Goal: Task Accomplishment & Management: Use online tool/utility

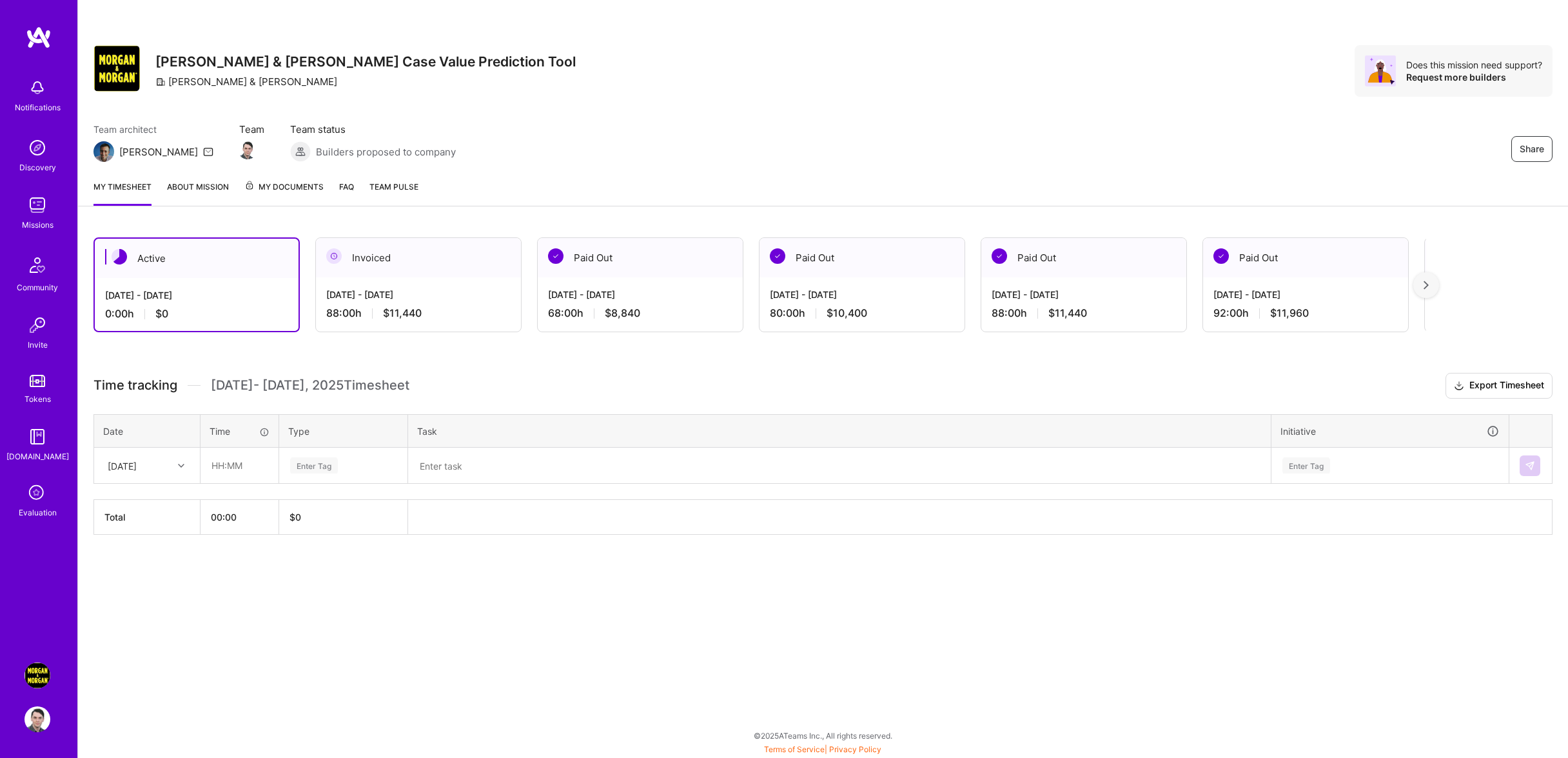
click at [185, 474] on div at bounding box center [182, 465] width 20 height 17
click at [169, 514] on div "[DATE]" at bounding box center [147, 502] width 105 height 24
click at [109, 464] on div "[DATE]" at bounding box center [147, 465] width 105 height 34
click at [160, 538] on div "[DATE]" at bounding box center [147, 526] width 105 height 24
click at [280, 477] on div "Enter Tag" at bounding box center [343, 465] width 127 height 33
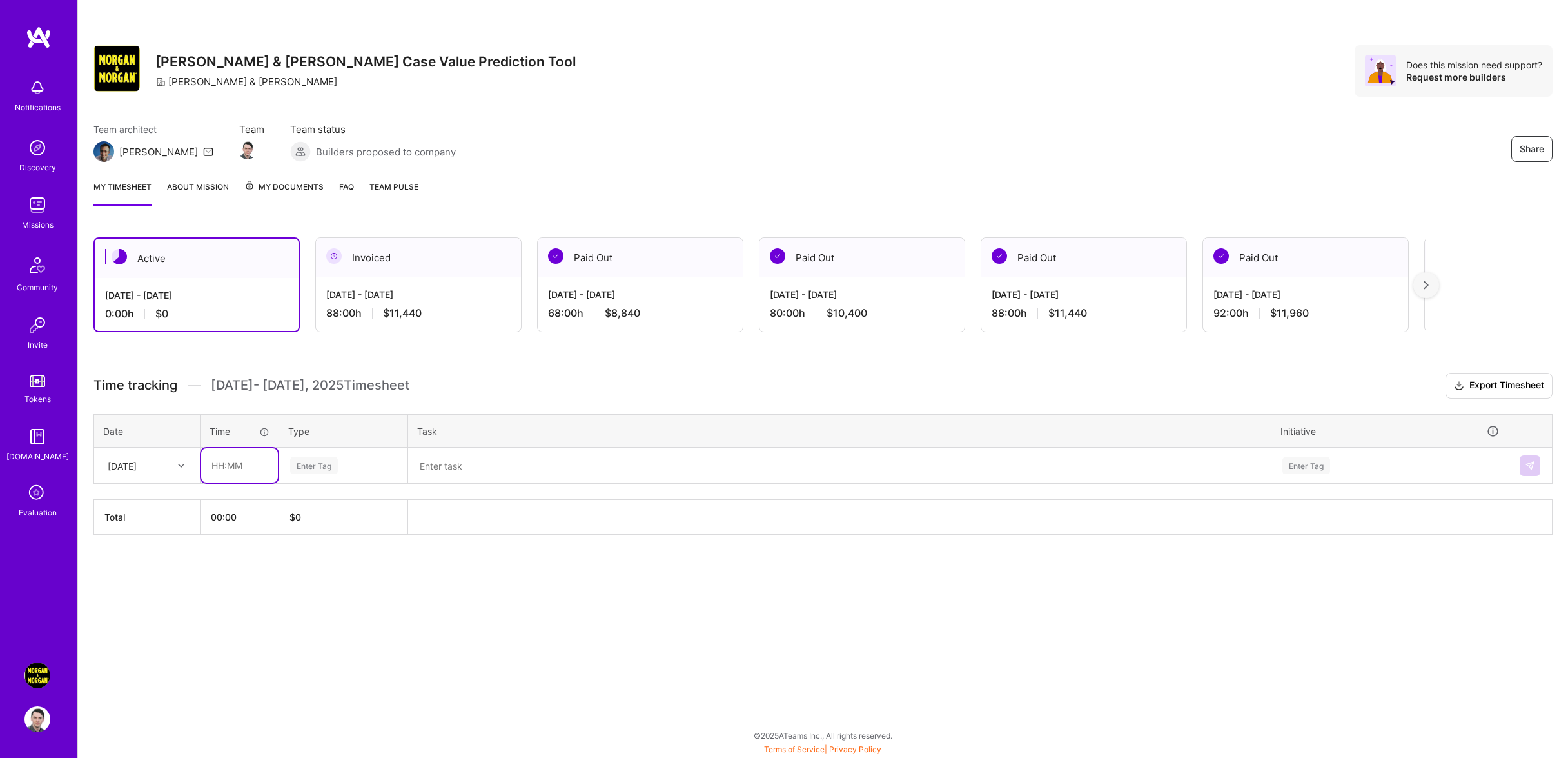
click at [251, 477] on input "text" at bounding box center [239, 465] width 77 height 34
type input "08:00"
click at [352, 473] on div "Enter Tag" at bounding box center [343, 465] width 109 height 16
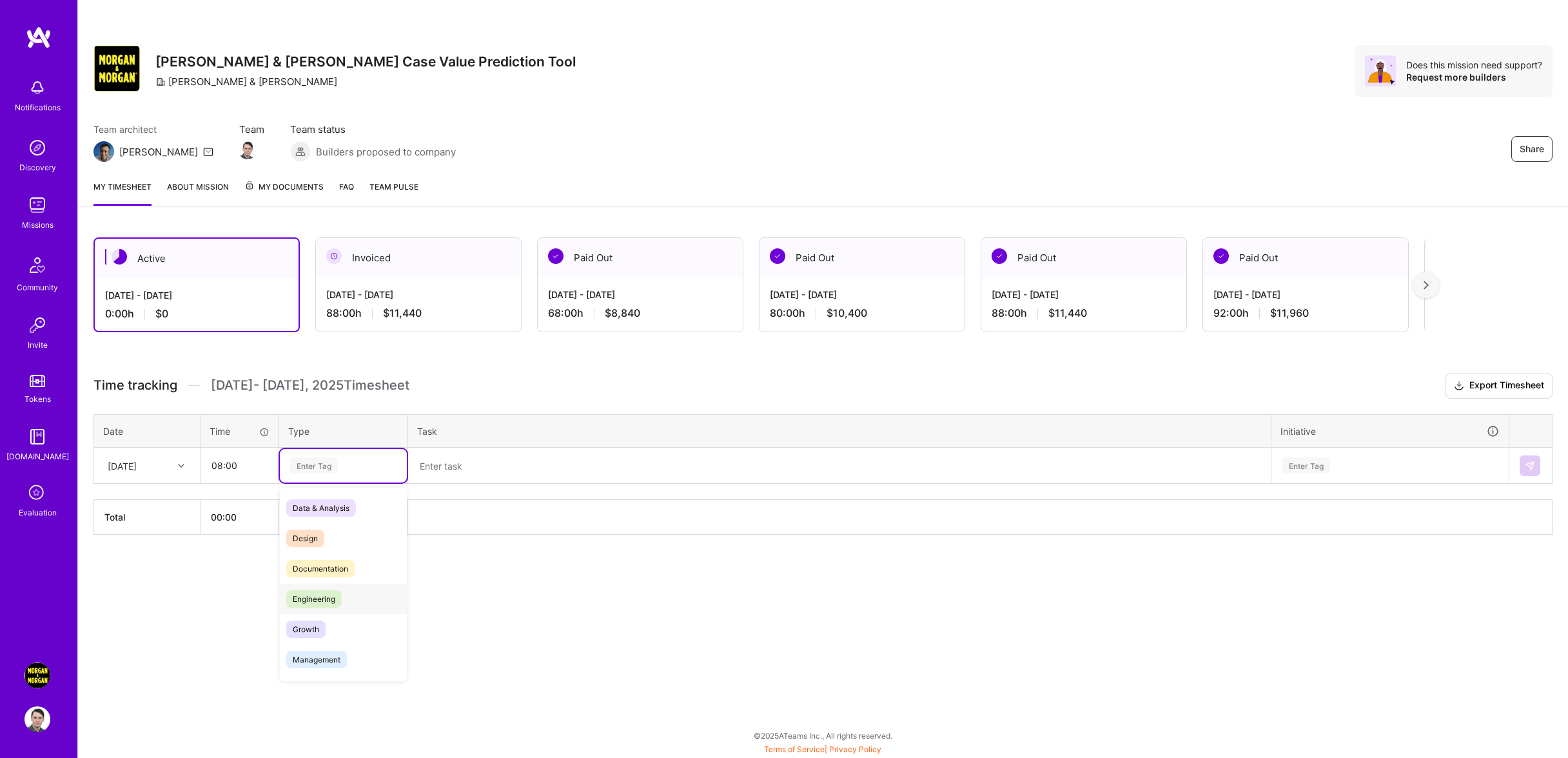
click at [342, 602] on div "Engineering" at bounding box center [343, 598] width 127 height 31
click at [460, 471] on textarea at bounding box center [839, 465] width 860 height 33
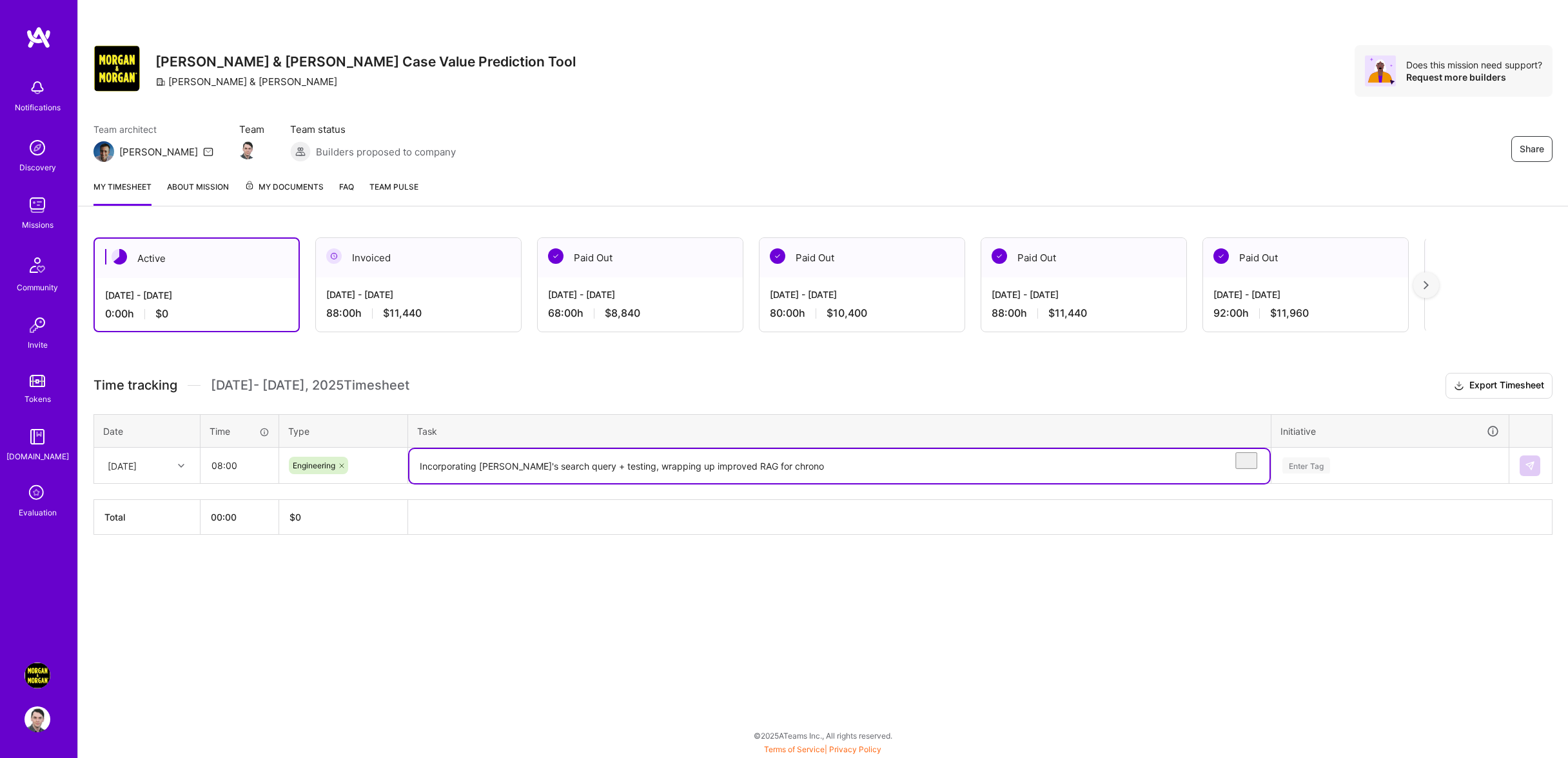
type textarea "Incorporating [PERSON_NAME]'s search query + testing, wrapping up improved RAG …"
click at [1349, 481] on div "Enter Tag" at bounding box center [1389, 465] width 236 height 33
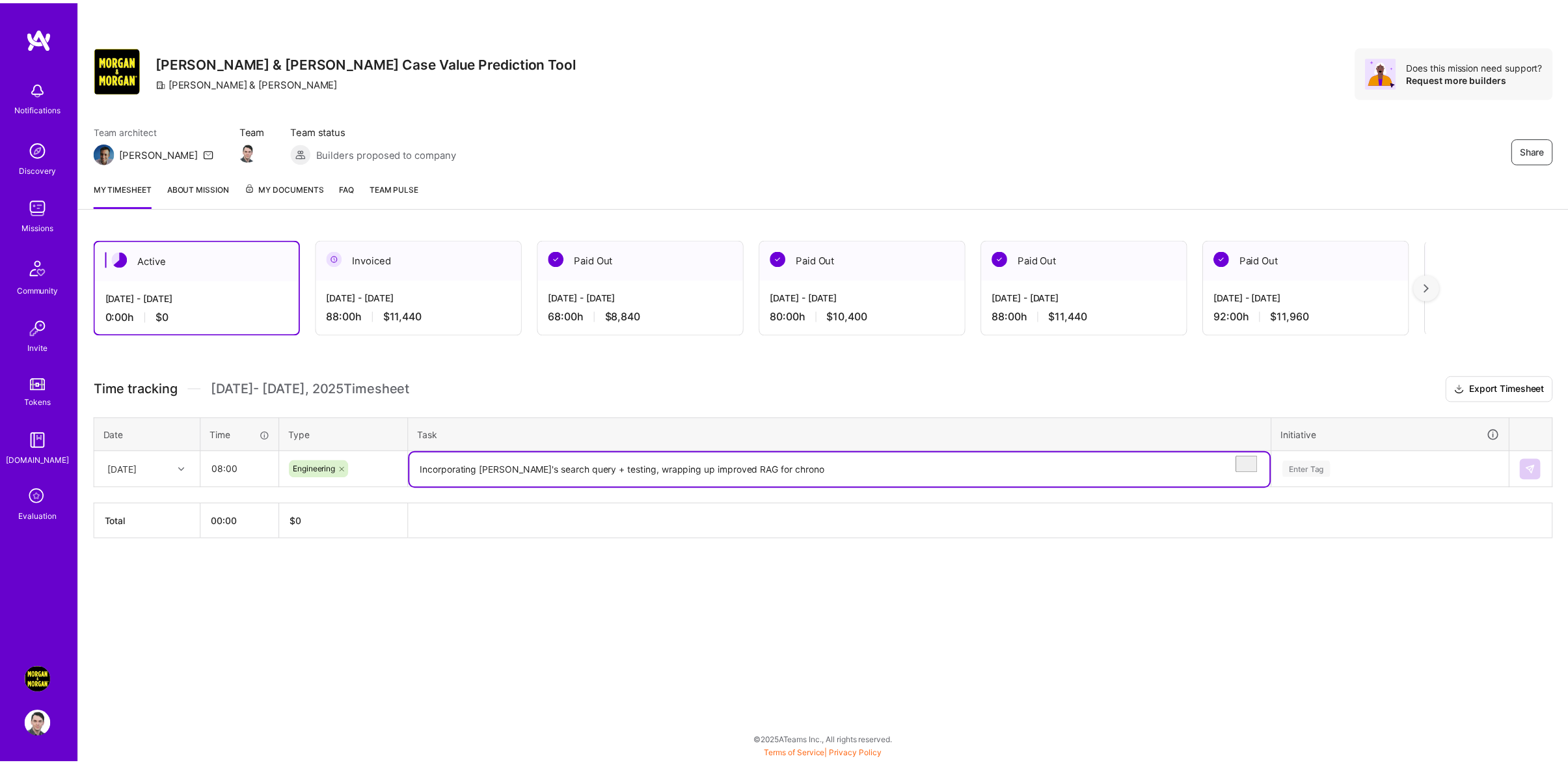
scroll to position [6, 0]
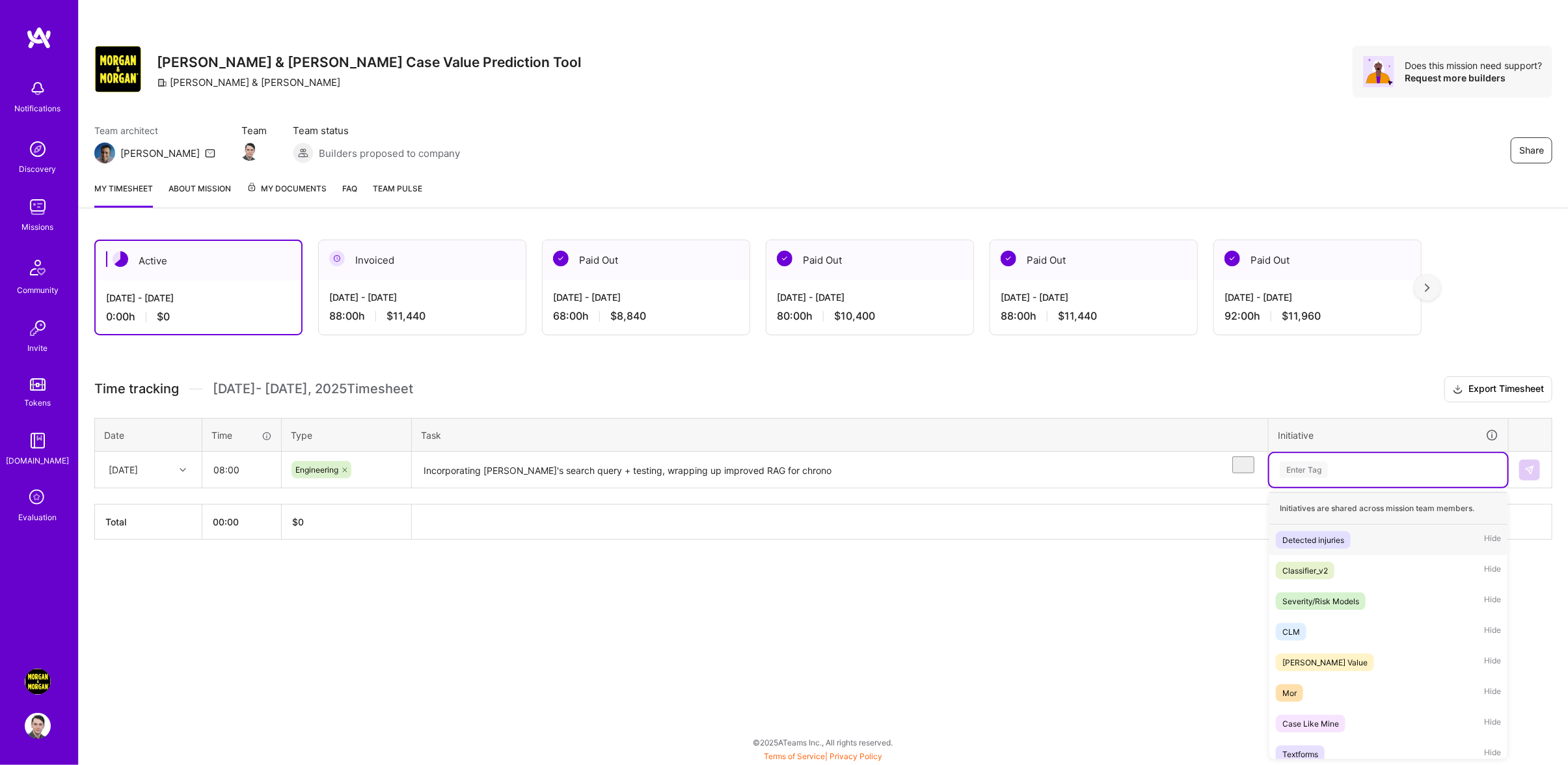
click at [1367, 542] on div "Detected injuries Hide" at bounding box center [1388, 539] width 238 height 31
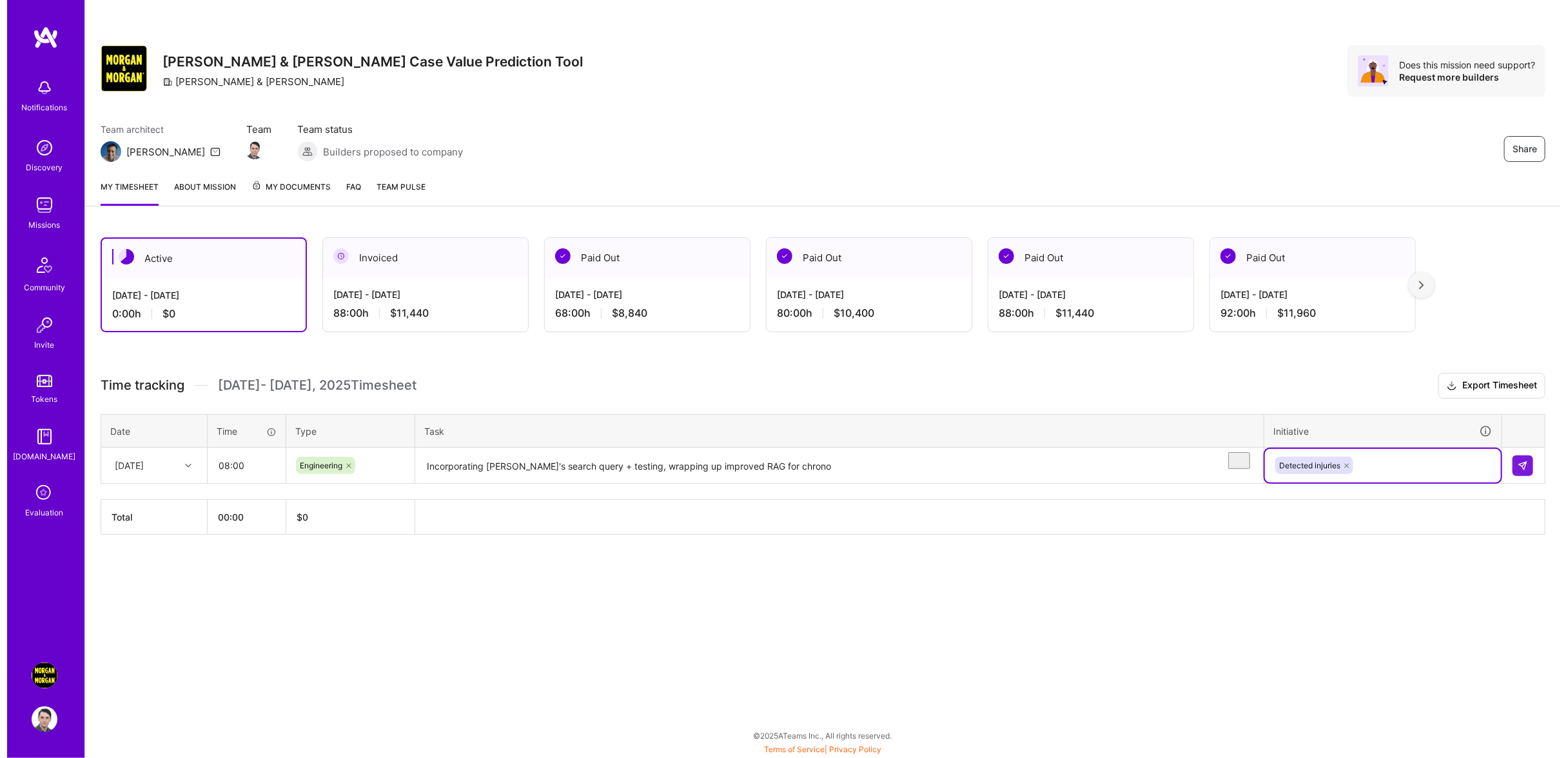
scroll to position [0, 0]
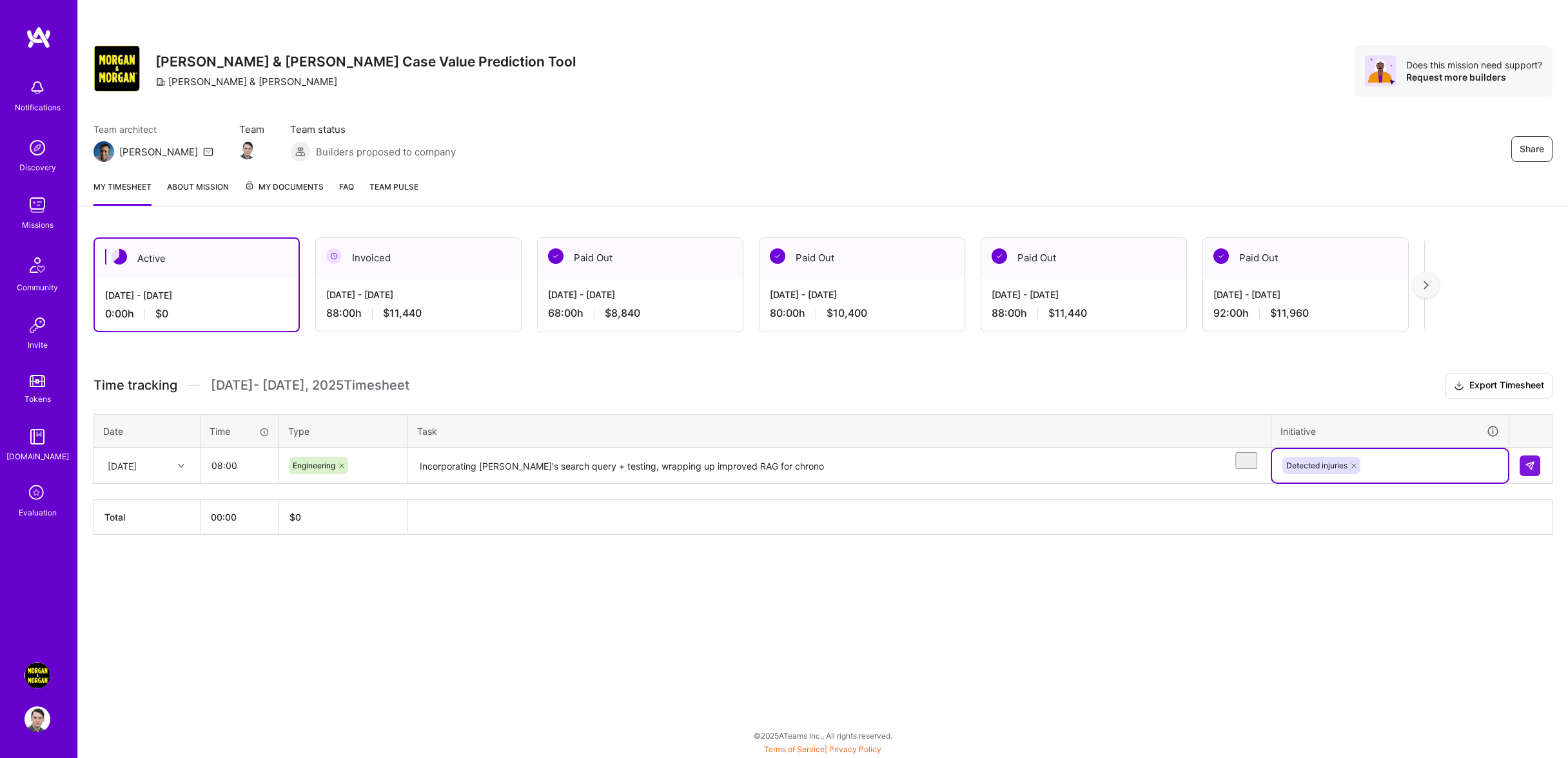
click at [1355, 469] on icon at bounding box center [1353, 465] width 7 height 7
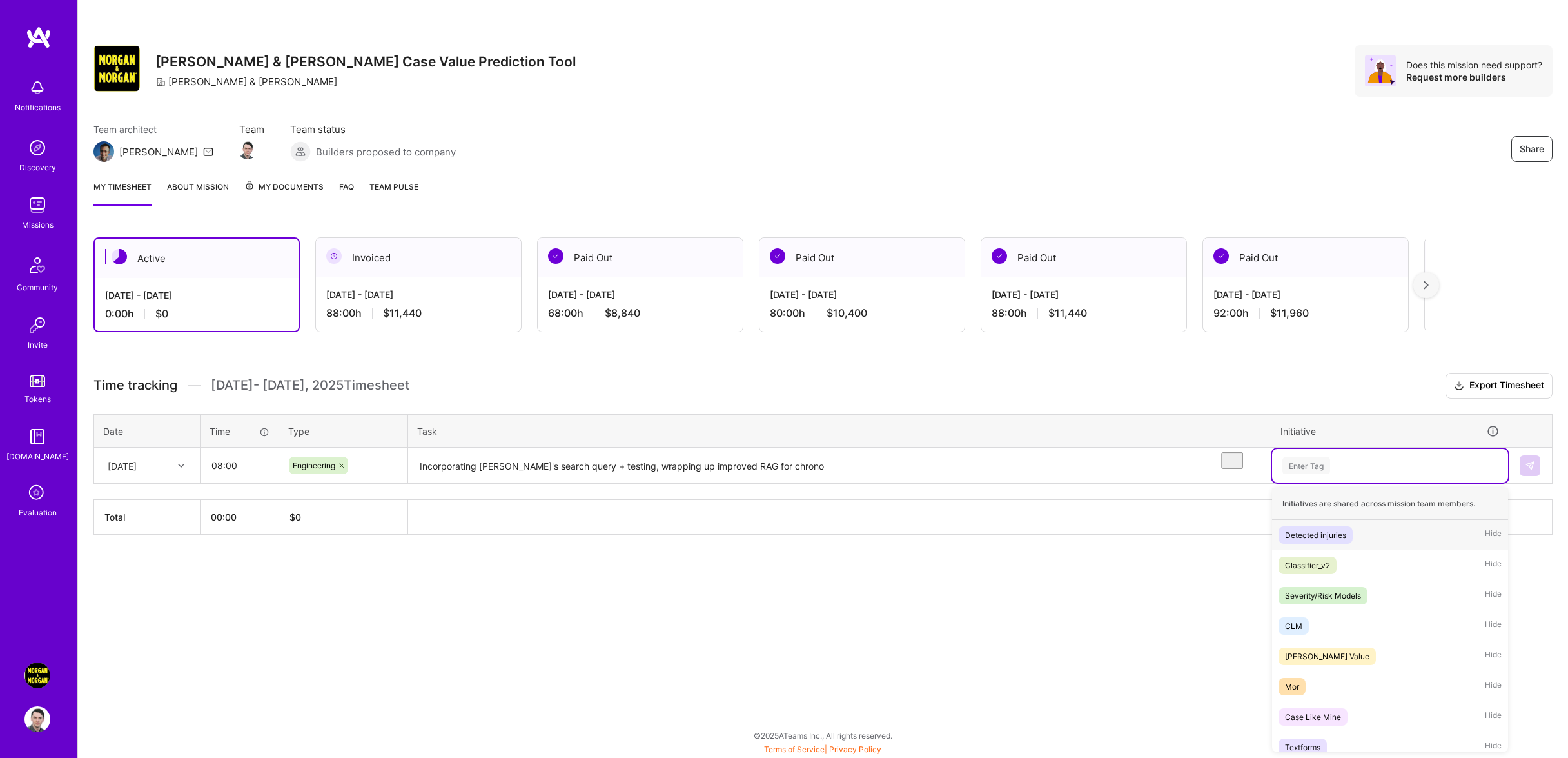
click at [1355, 473] on div "Enter Tag" at bounding box center [1390, 465] width 218 height 16
type input "[PERSON_NAME]"
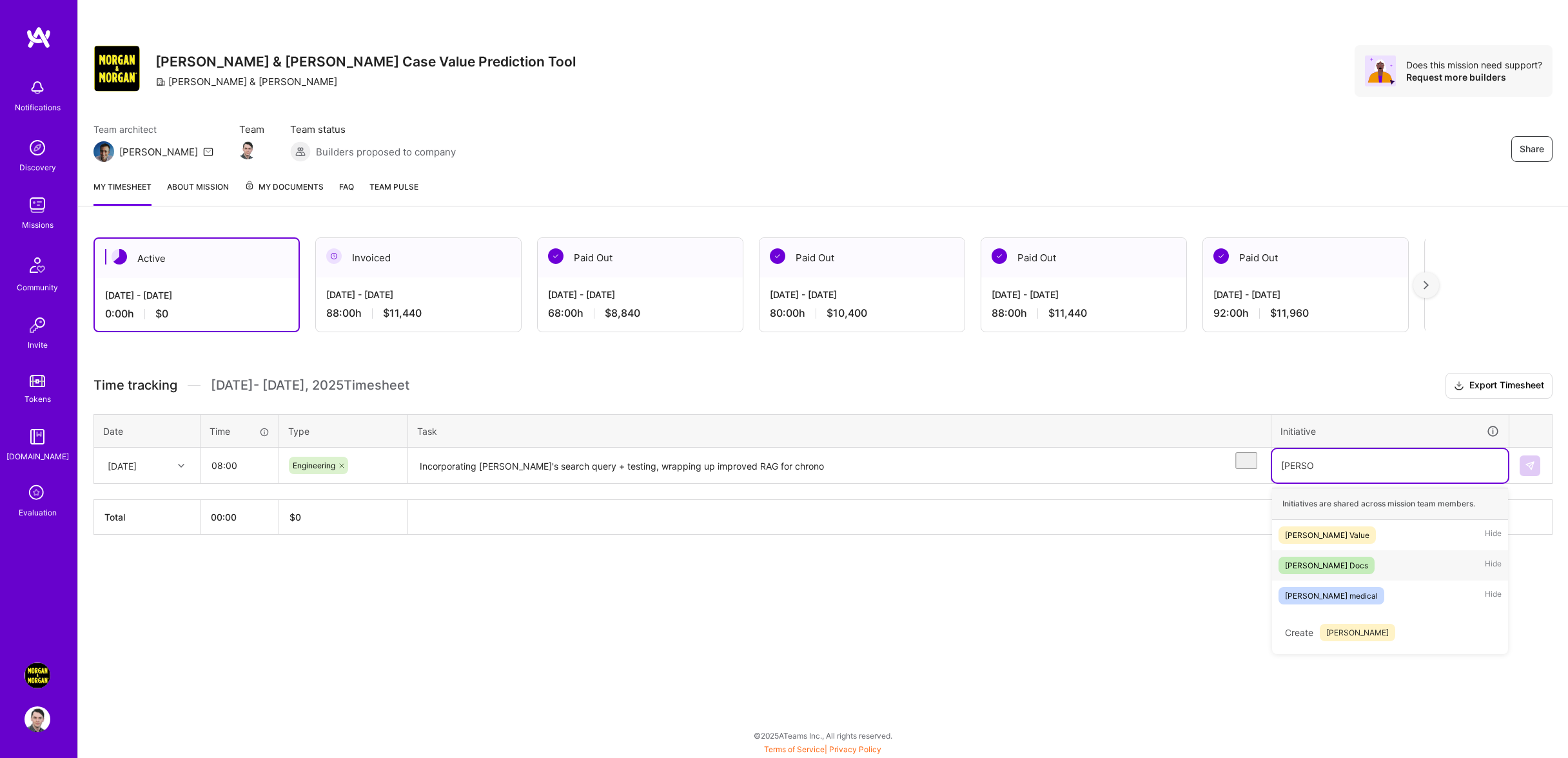
click at [1353, 571] on div "[PERSON_NAME] Docs Hide" at bounding box center [1389, 565] width 236 height 31
type input "[PERSON_NAME]"
click at [1343, 574] on span "[PERSON_NAME] medical" at bounding box center [1332, 565] width 106 height 18
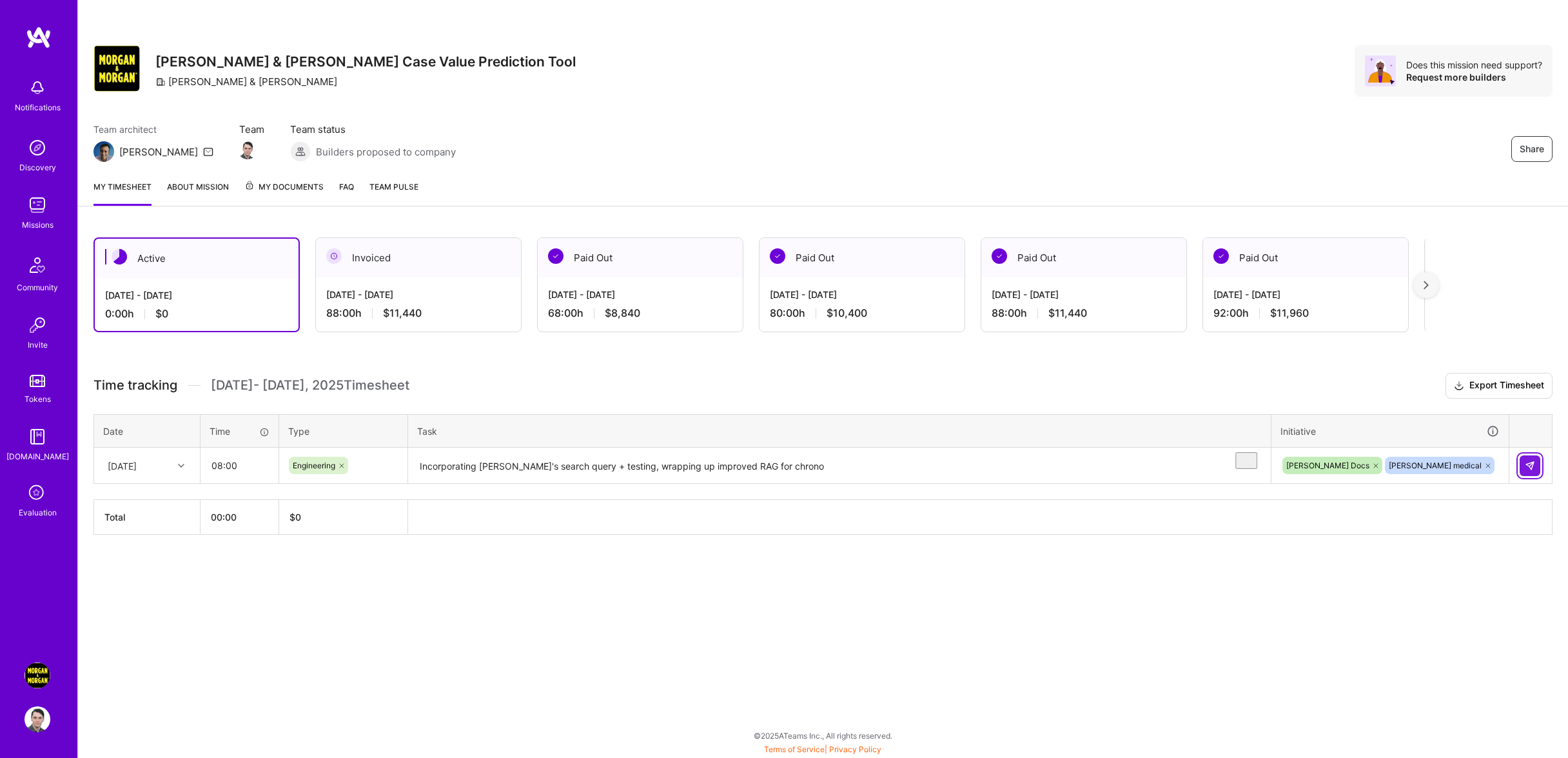
click at [1539, 475] on button at bounding box center [1530, 465] width 20 height 20
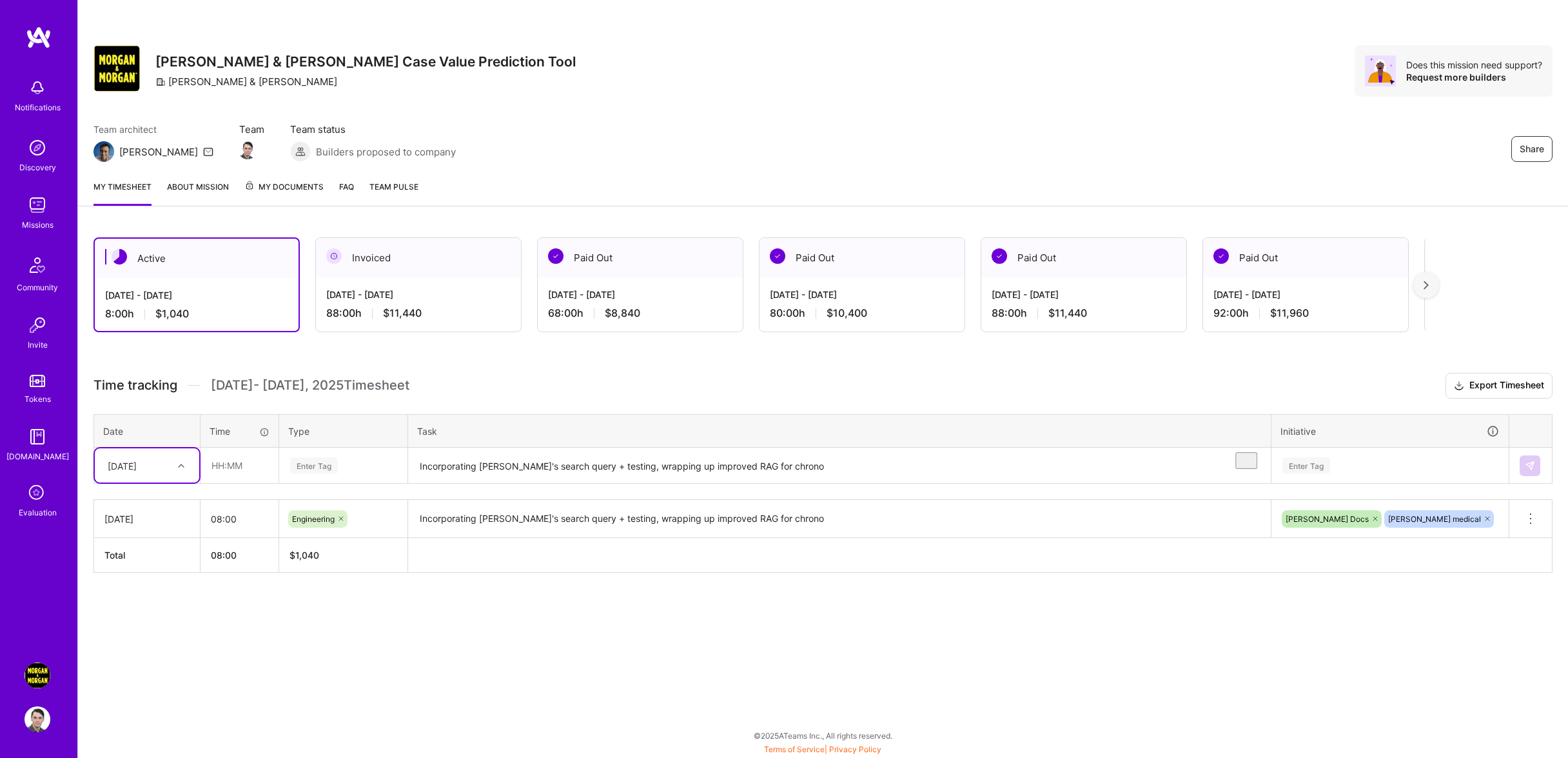
click at [176, 474] on div at bounding box center [182, 465] width 20 height 17
click at [145, 538] on div "[DATE]" at bounding box center [147, 526] width 105 height 24
click at [227, 475] on input "text" at bounding box center [239, 465] width 77 height 34
type input "08:00"
click at [359, 473] on div "Enter Tag" at bounding box center [343, 465] width 109 height 16
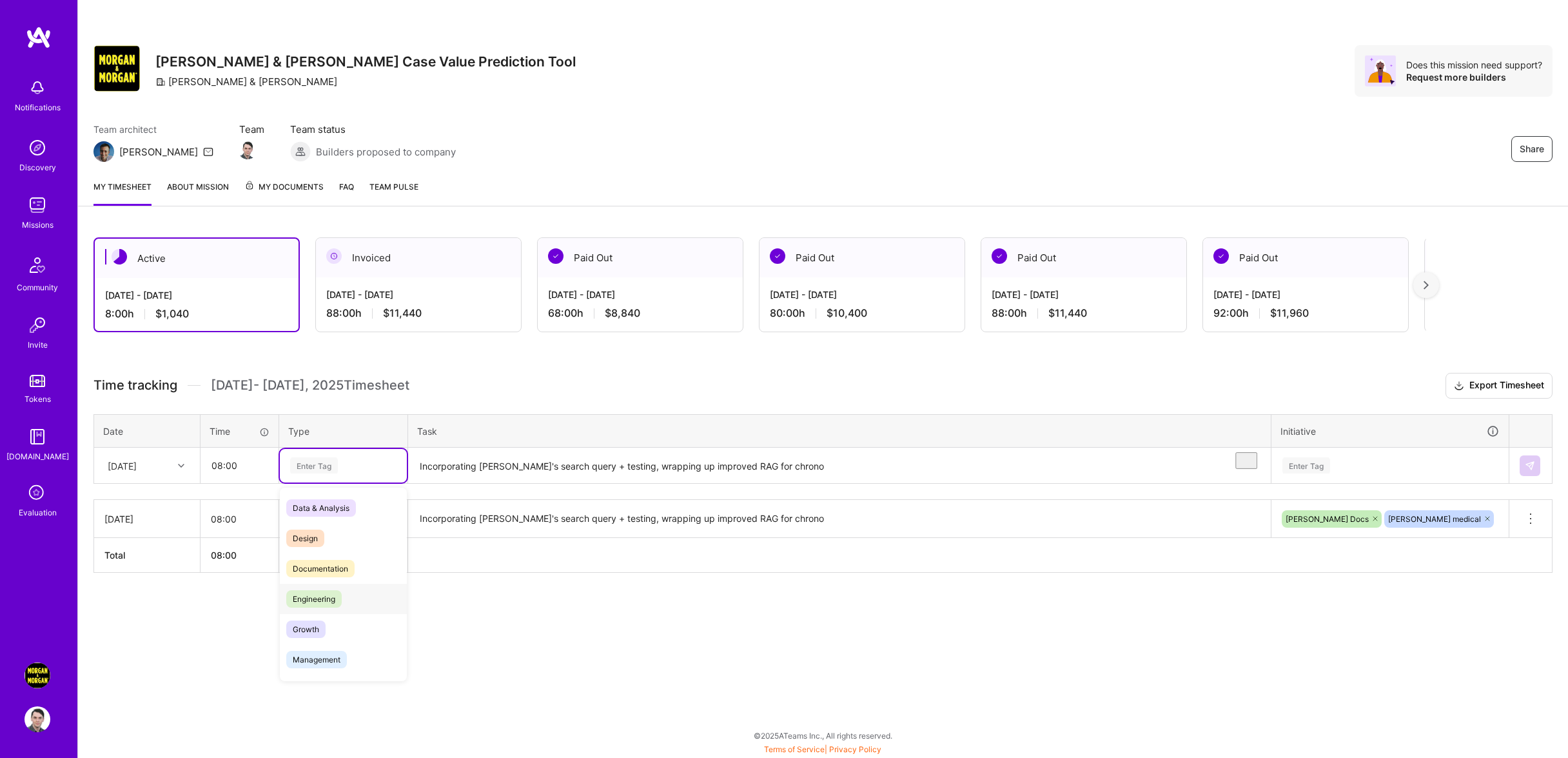
click at [361, 606] on div "Engineering" at bounding box center [343, 598] width 127 height 31
click at [530, 480] on textarea "Incorporating [PERSON_NAME]'s search query + testing, wrapping up improved RAG …" at bounding box center [839, 466] width 860 height 34
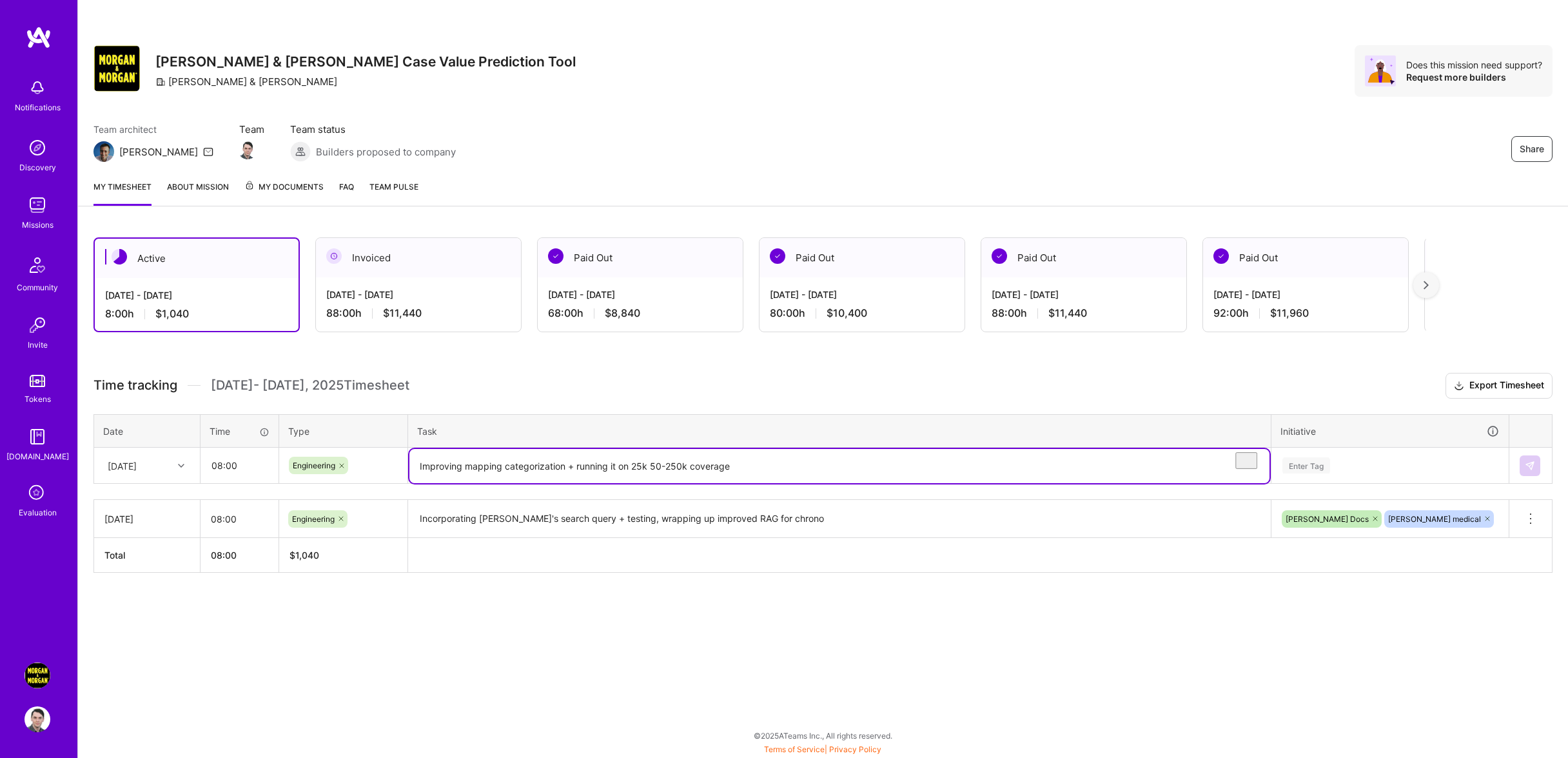
type textarea "Improving mapping categorization + running it on 25k 50-250k coverage"
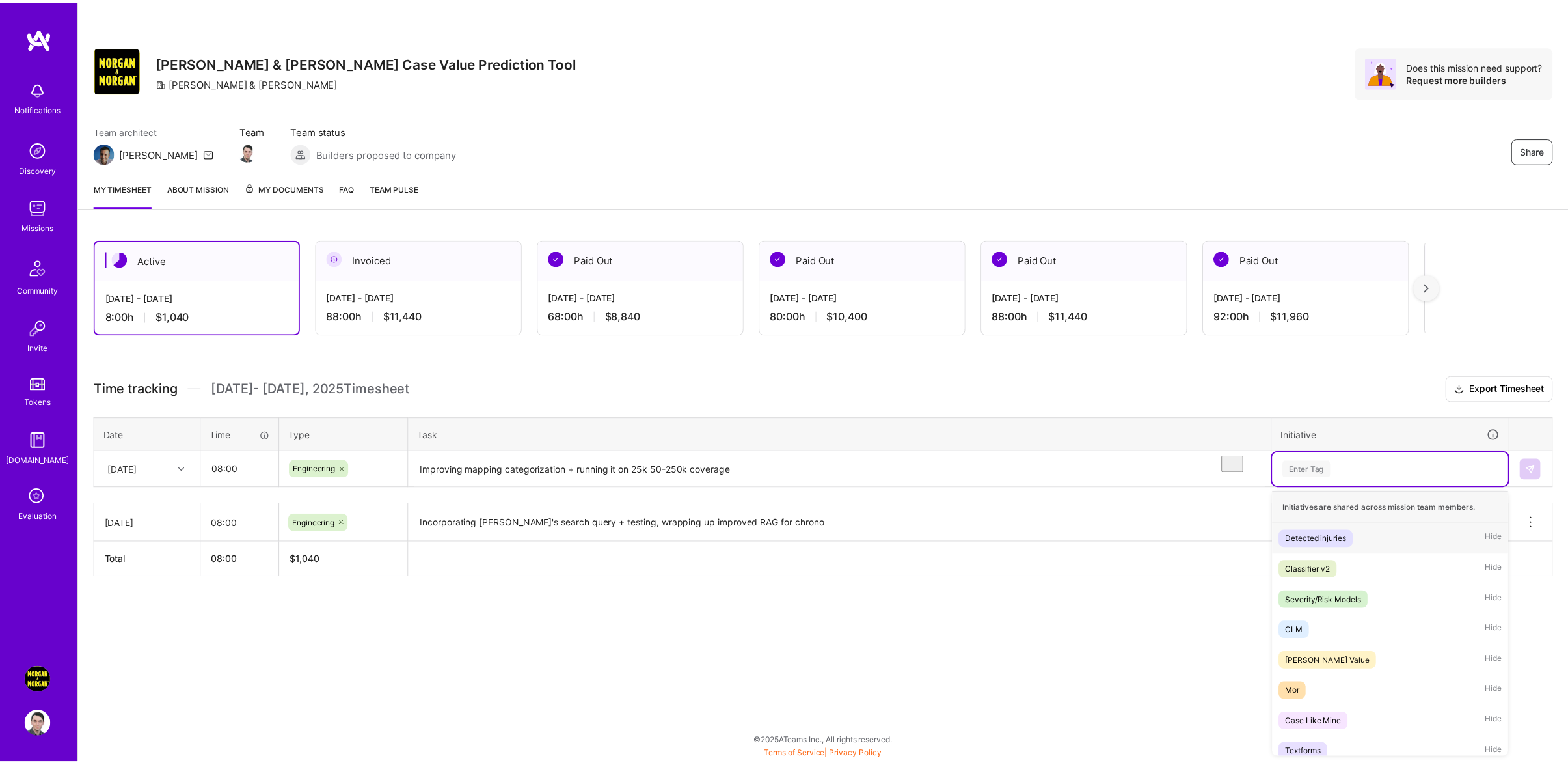
scroll to position [6, 0]
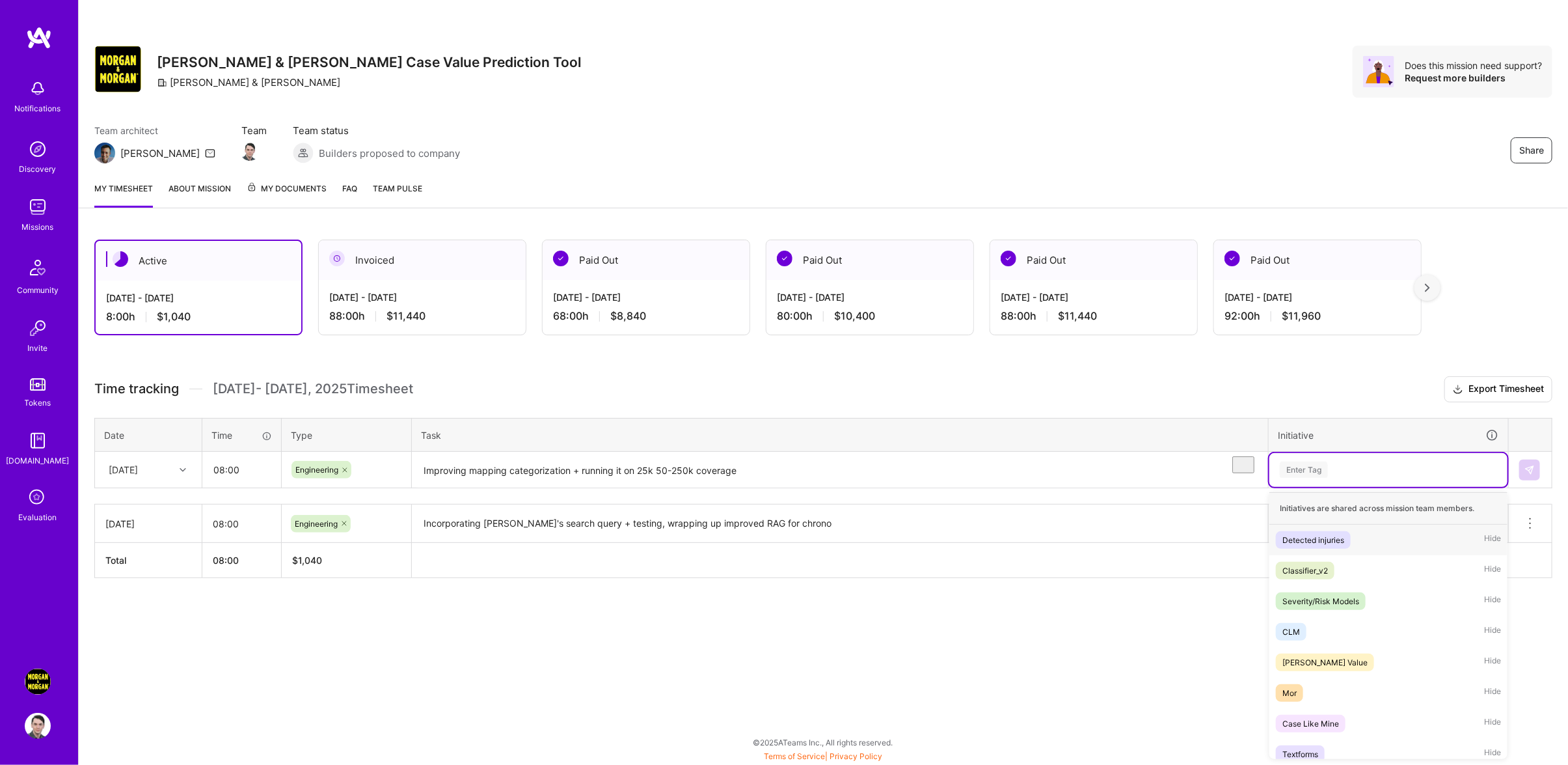
click at [1373, 487] on div "Enter Tag" at bounding box center [1388, 470] width 238 height 34
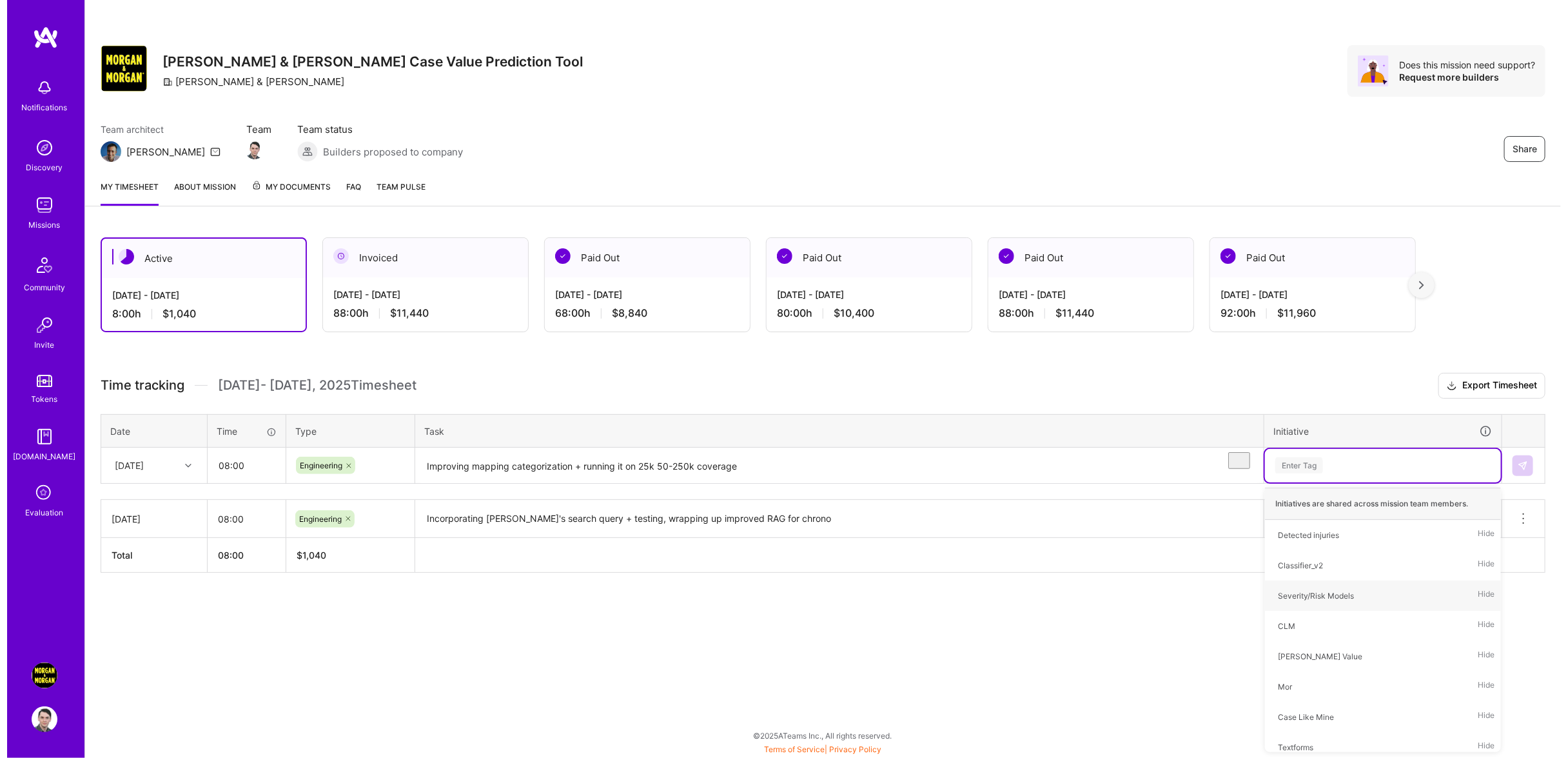
scroll to position [0, 0]
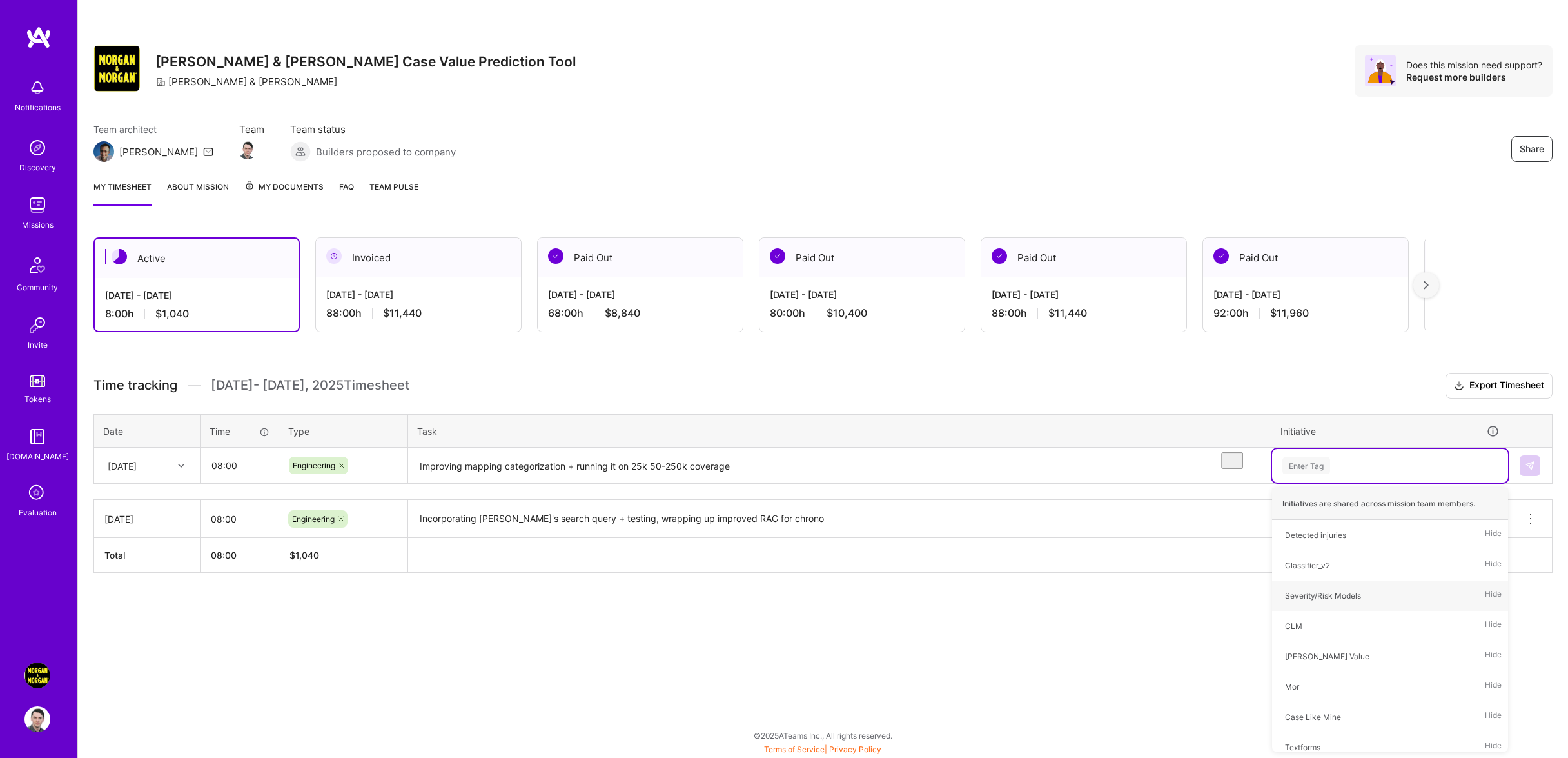
click at [1064, 657] on div "Share [PERSON_NAME] & [PERSON_NAME] Case Value Prediction [PERSON_NAME] & [PERS…" at bounding box center [822, 379] width 1491 height 758
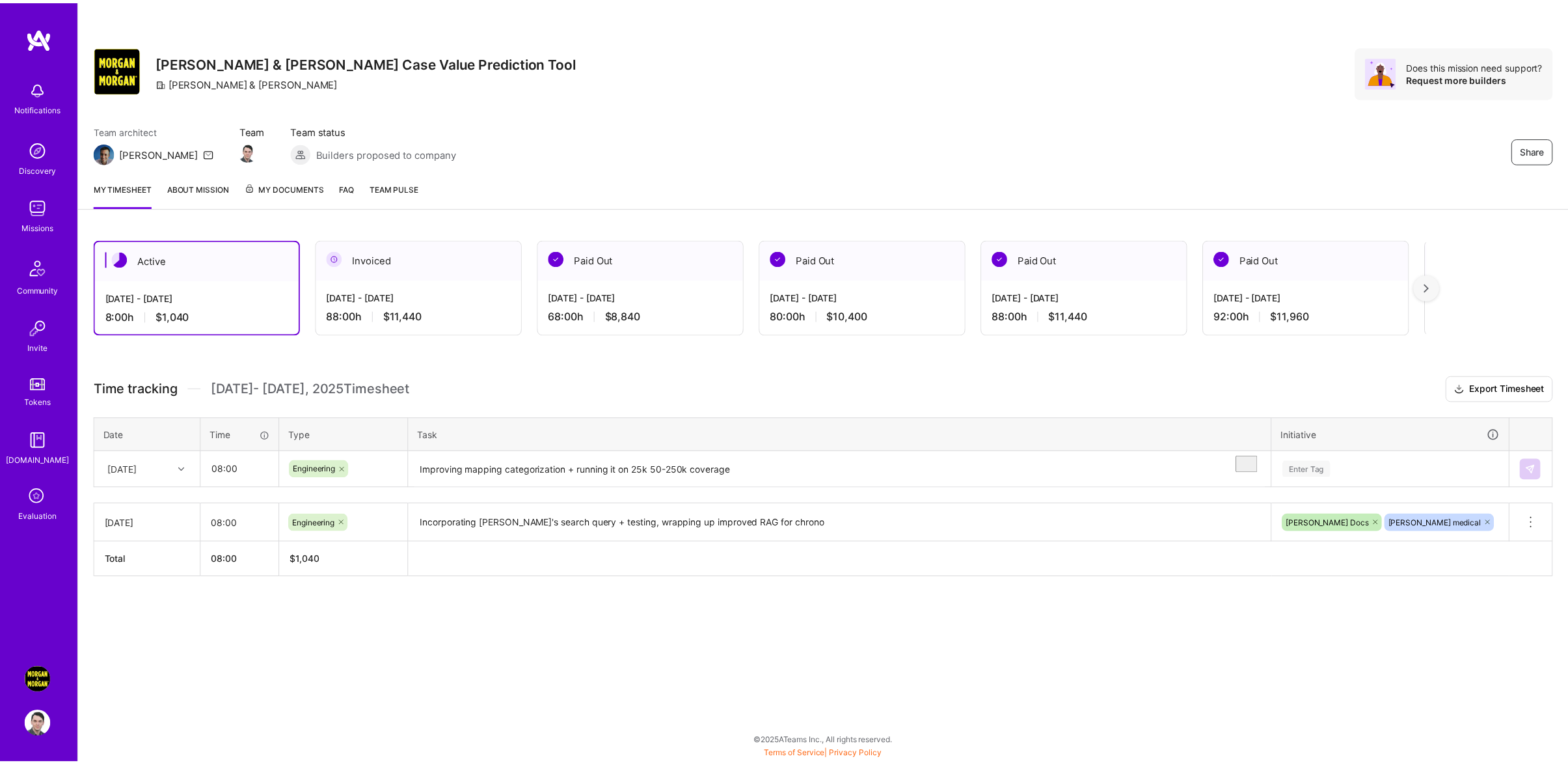
scroll to position [6, 0]
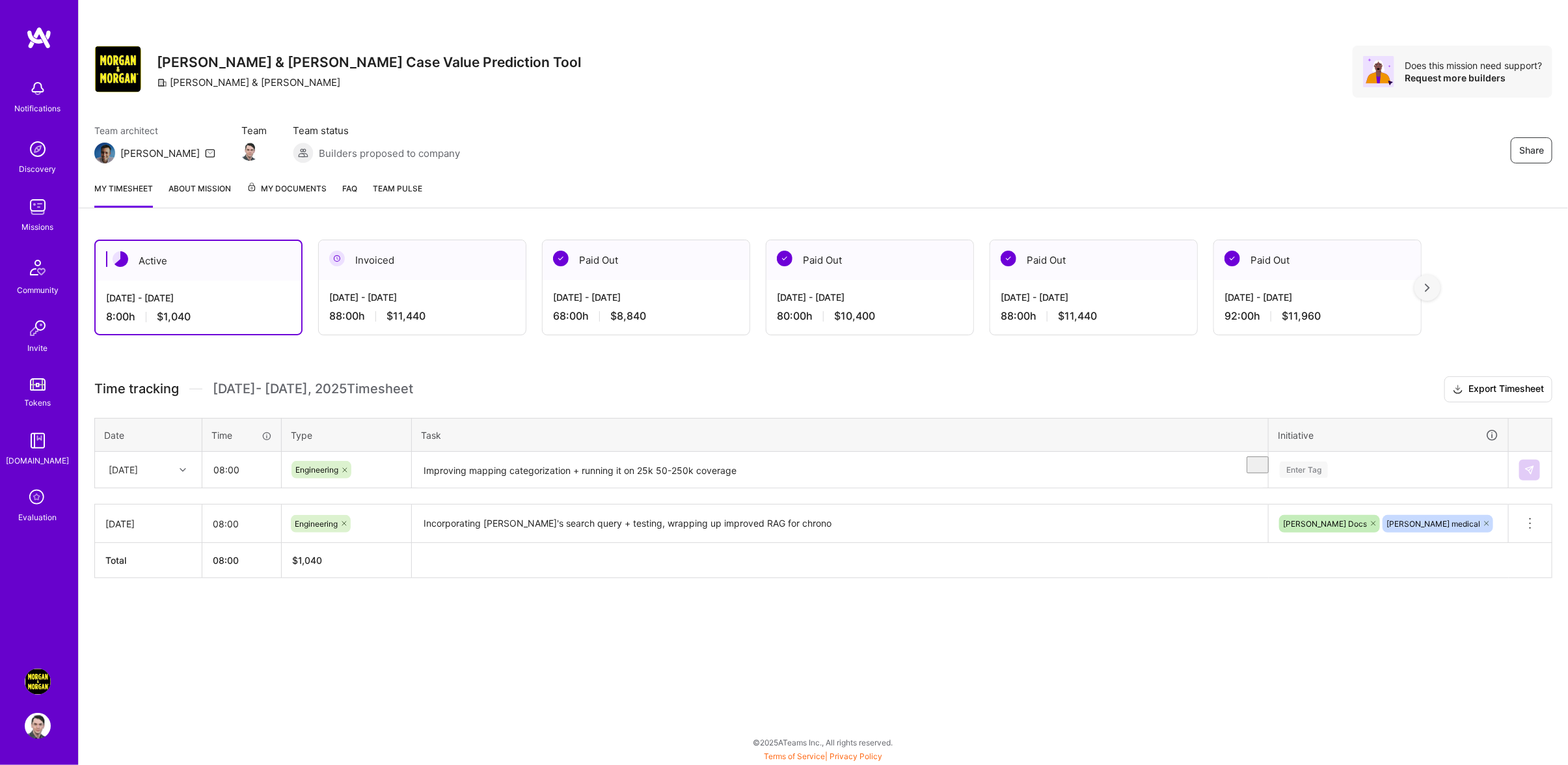
click at [1408, 487] on div "Enter Tag" at bounding box center [1388, 470] width 238 height 34
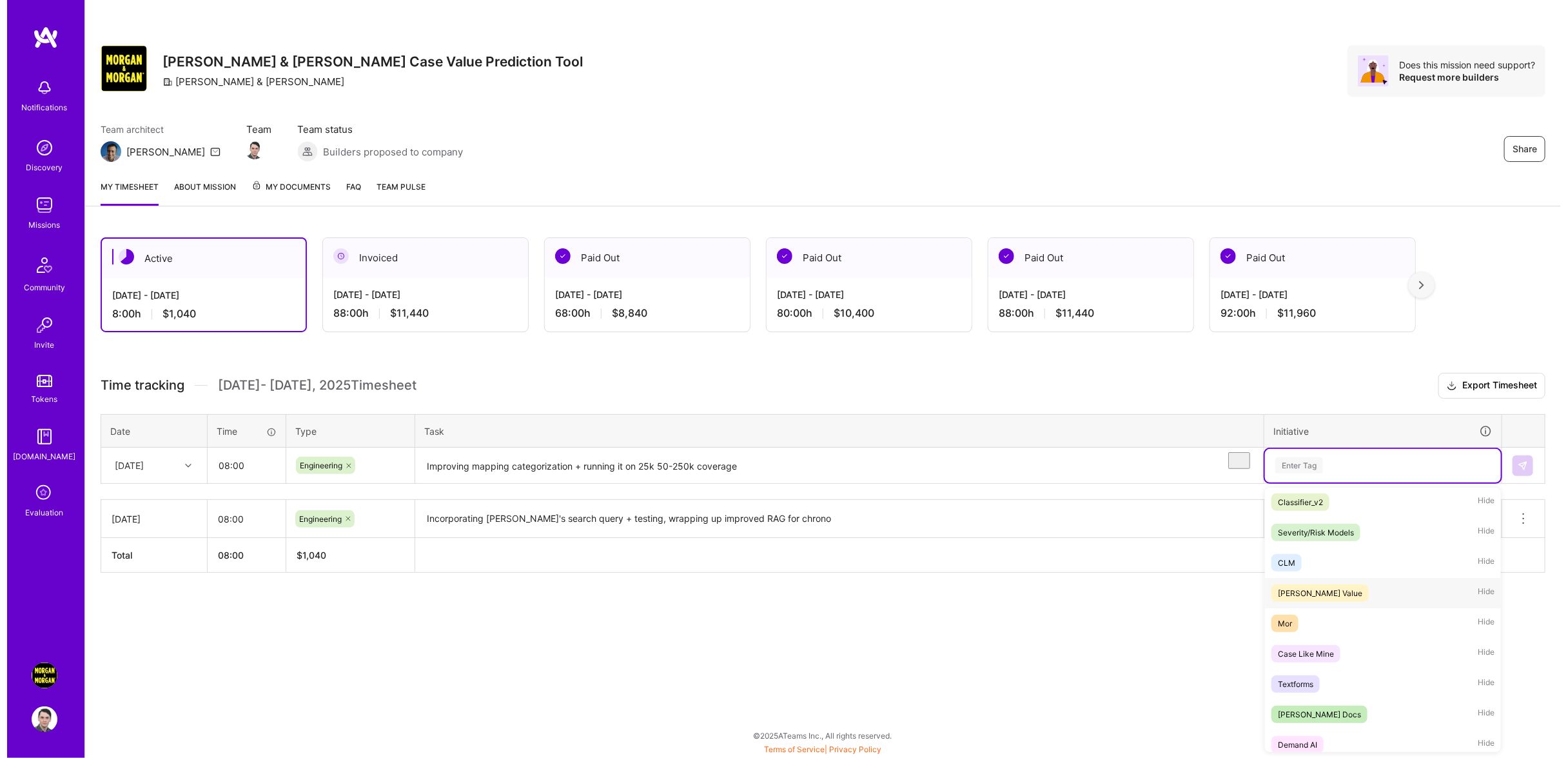
scroll to position [0, 0]
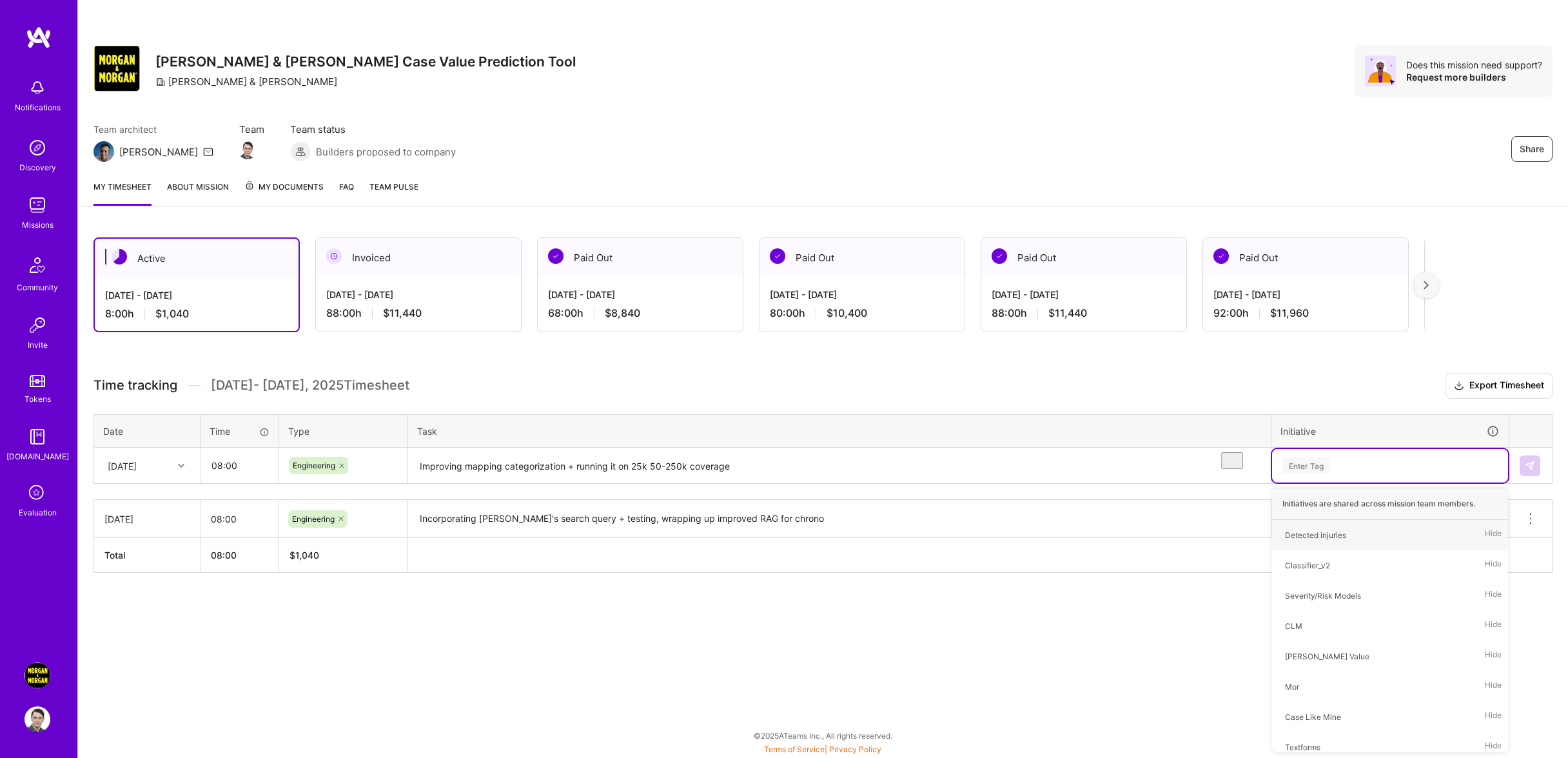
click at [1328, 473] on div "Enter Tag" at bounding box center [1390, 465] width 218 height 16
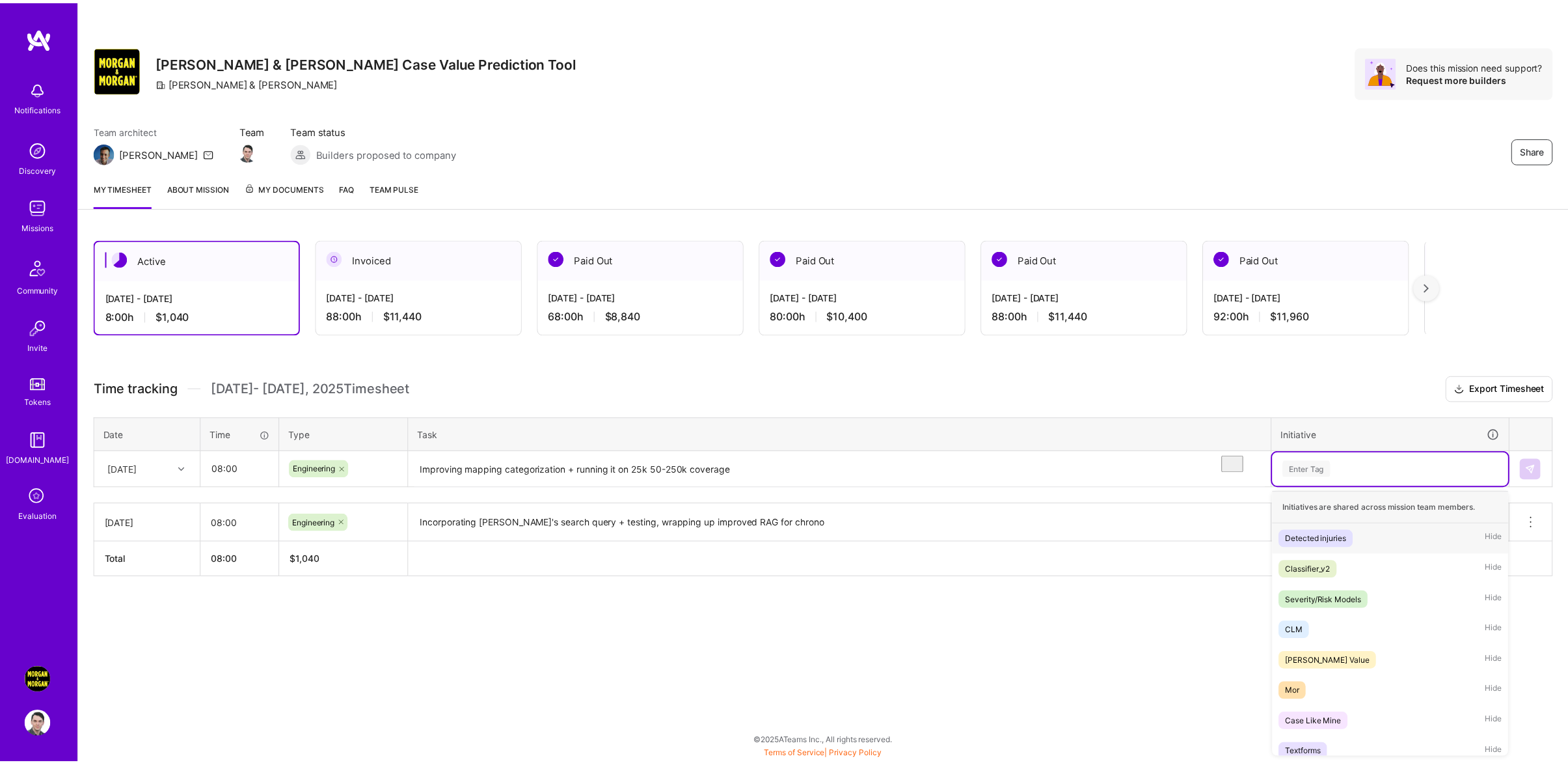
scroll to position [6, 0]
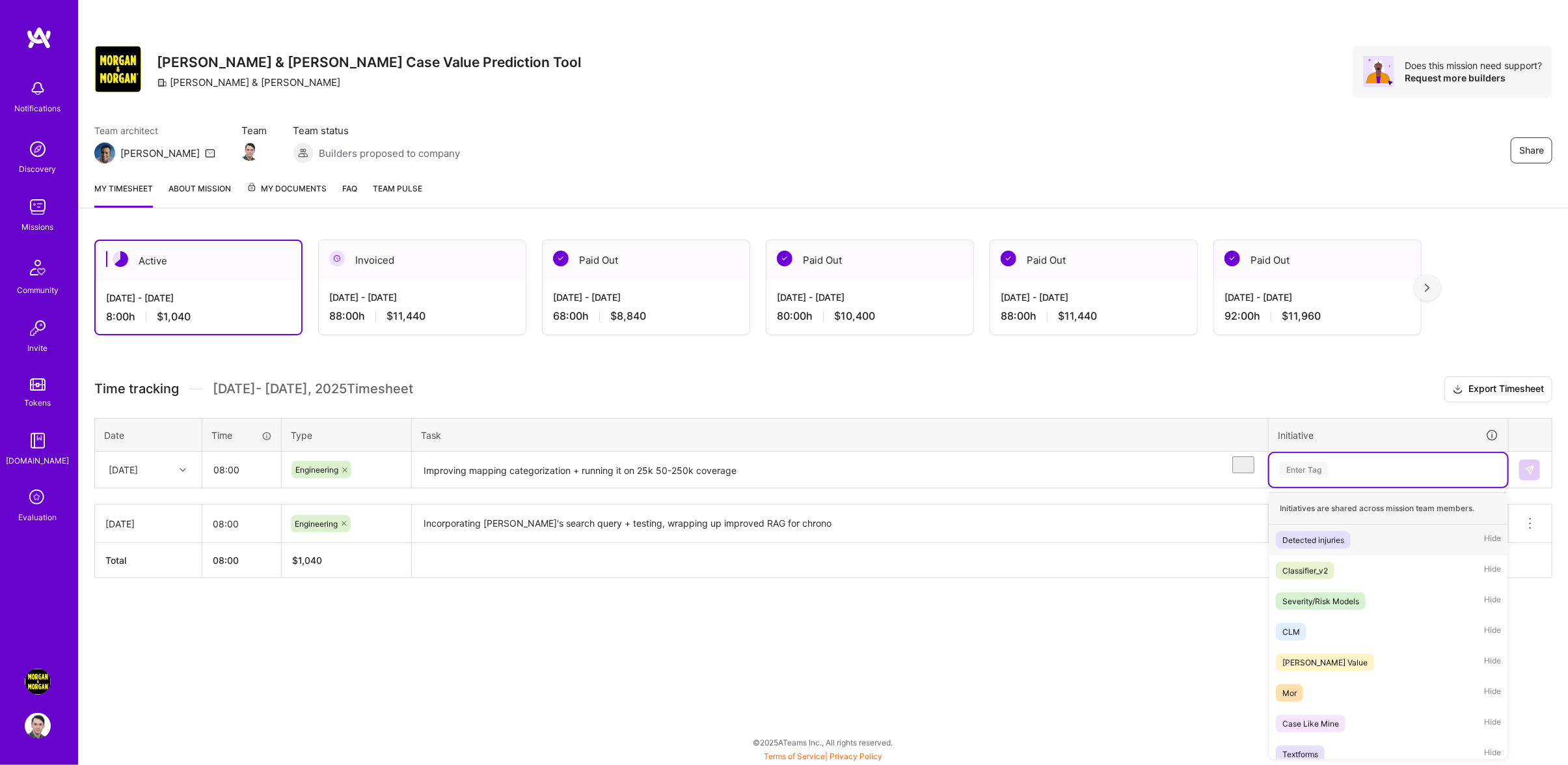
click at [1353, 478] on div "Enter Tag" at bounding box center [1388, 470] width 220 height 16
click at [1374, 552] on div "Detected injuries Hide" at bounding box center [1388, 539] width 238 height 31
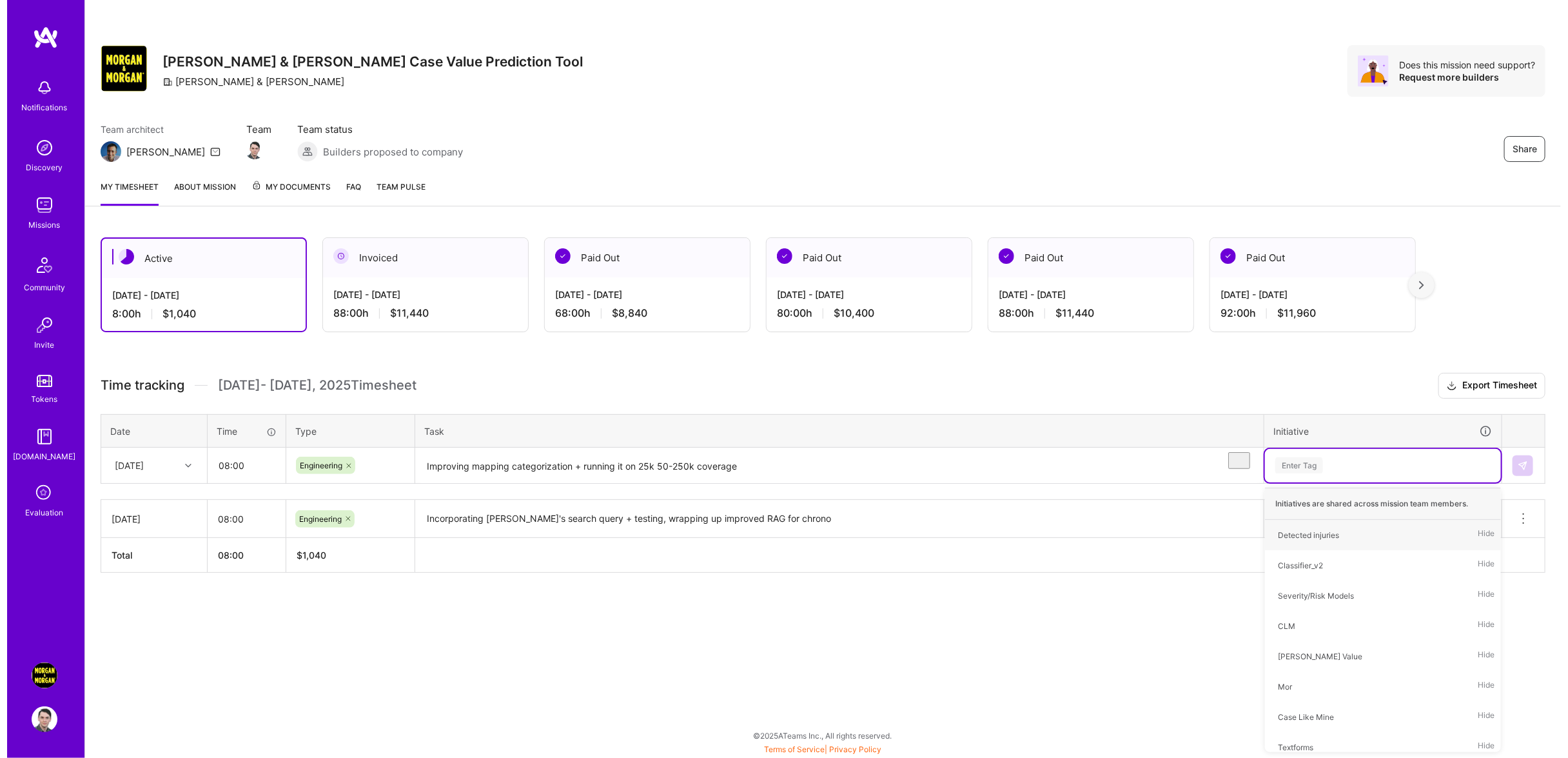
scroll to position [0, 0]
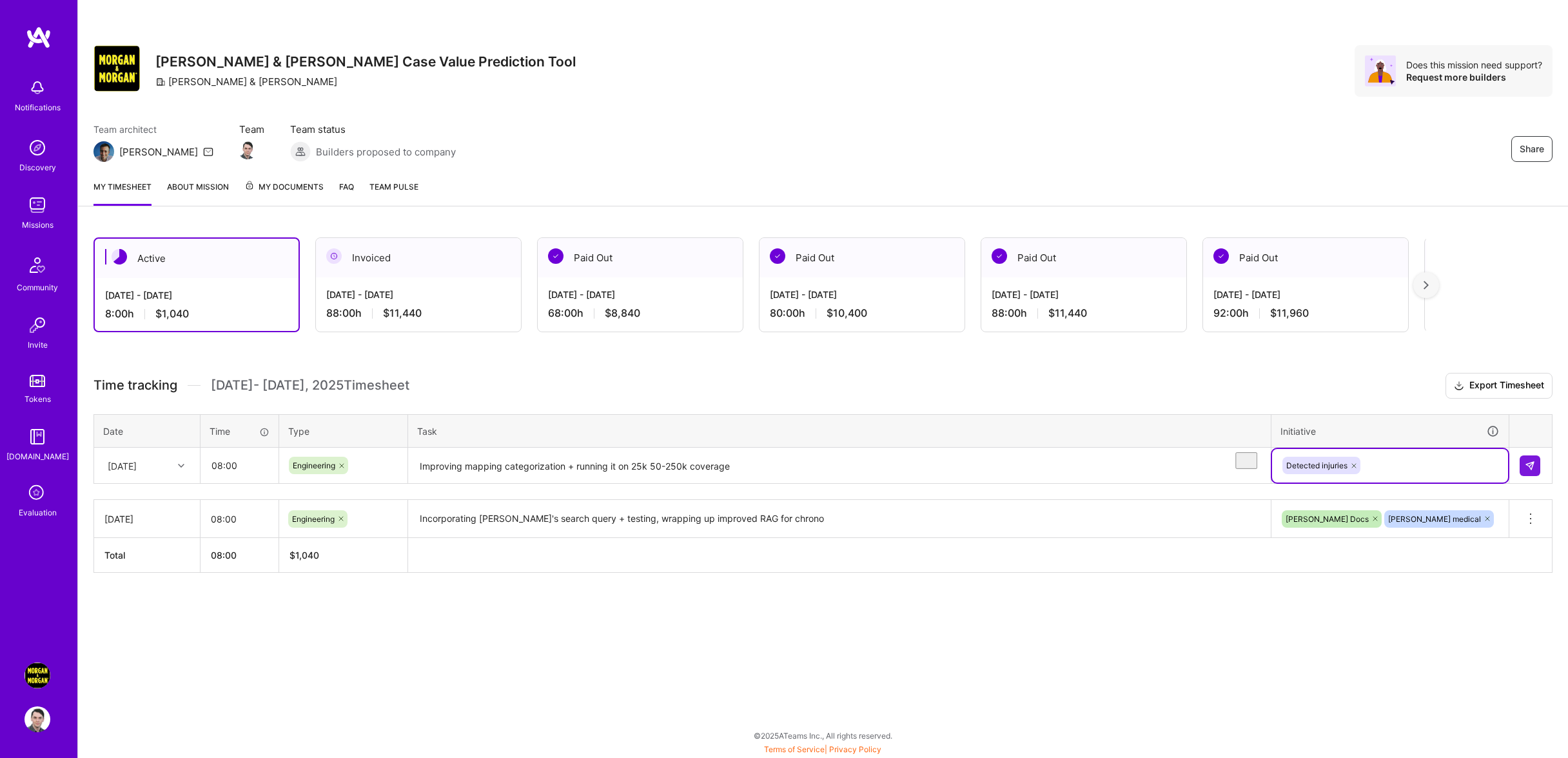
click at [1412, 482] on div "Detected injuries" at bounding box center [1389, 465] width 236 height 33
type input "wo"
click at [1396, 537] on div "Case Worth Hide" at bounding box center [1389, 535] width 236 height 31
click at [1539, 475] on button at bounding box center [1530, 465] width 20 height 20
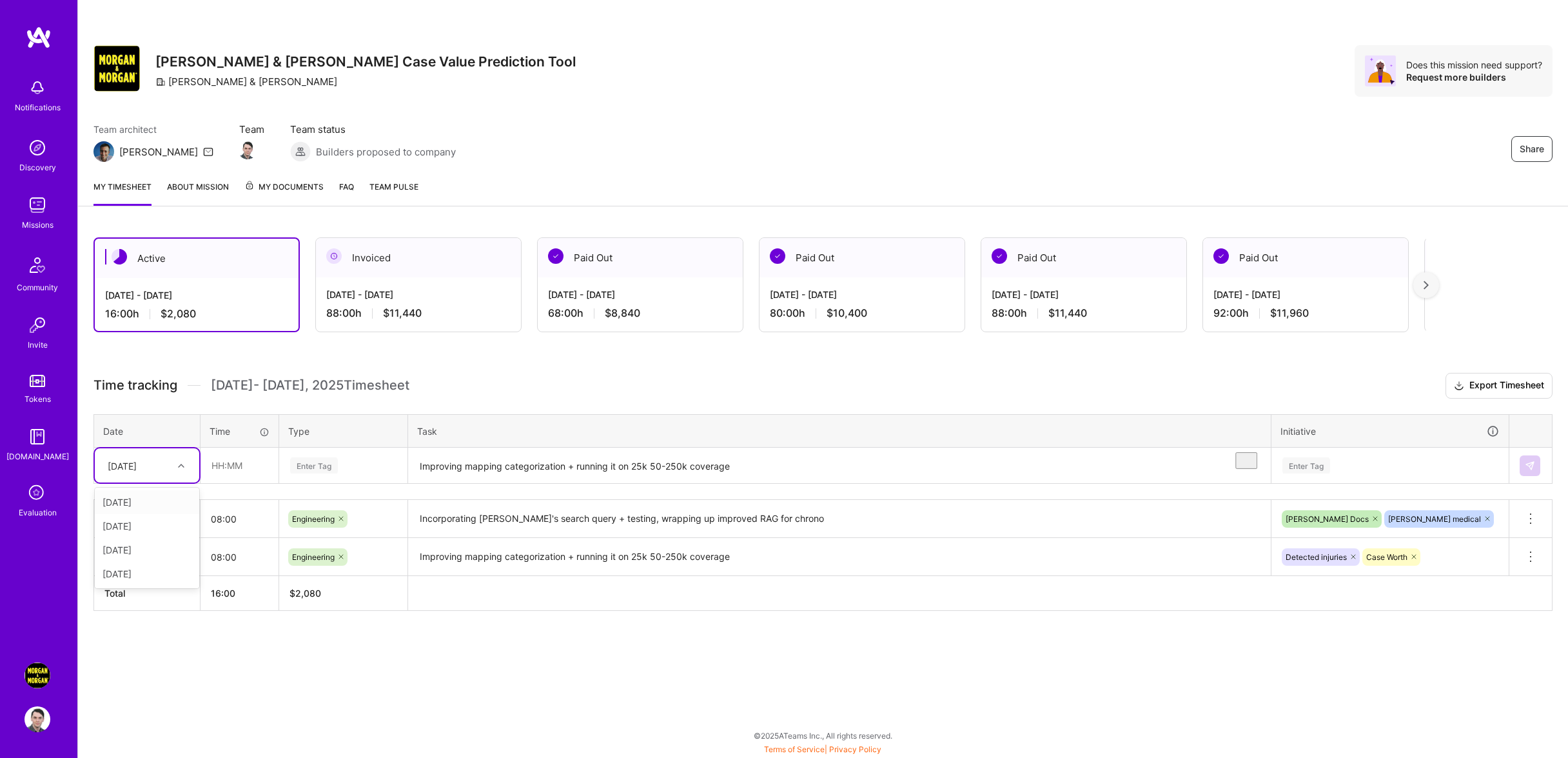
click at [117, 472] on div "[DATE]" at bounding box center [122, 465] width 29 height 14
click at [147, 514] on div "[DATE]" at bounding box center [147, 502] width 105 height 24
click at [235, 482] on input "text" at bounding box center [239, 465] width 77 height 34
type input "08:00"
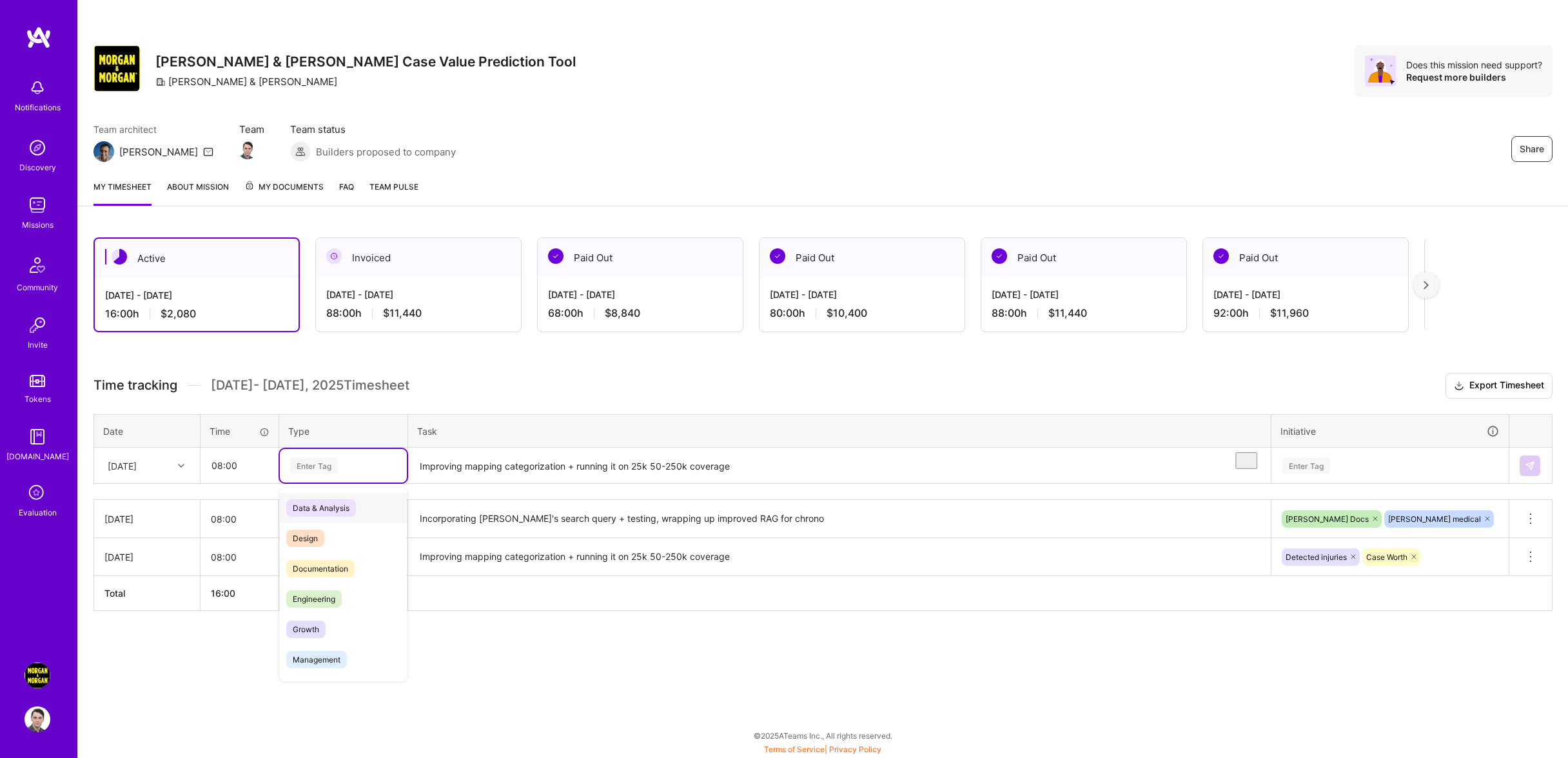
click at [351, 473] on div "Enter Tag" at bounding box center [343, 465] width 109 height 16
click at [372, 605] on div "Engineering" at bounding box center [343, 598] width 127 height 31
click at [496, 483] on textarea "Improving mapping categorization + running it on 25k 50-250k coverage" at bounding box center [839, 466] width 860 height 34
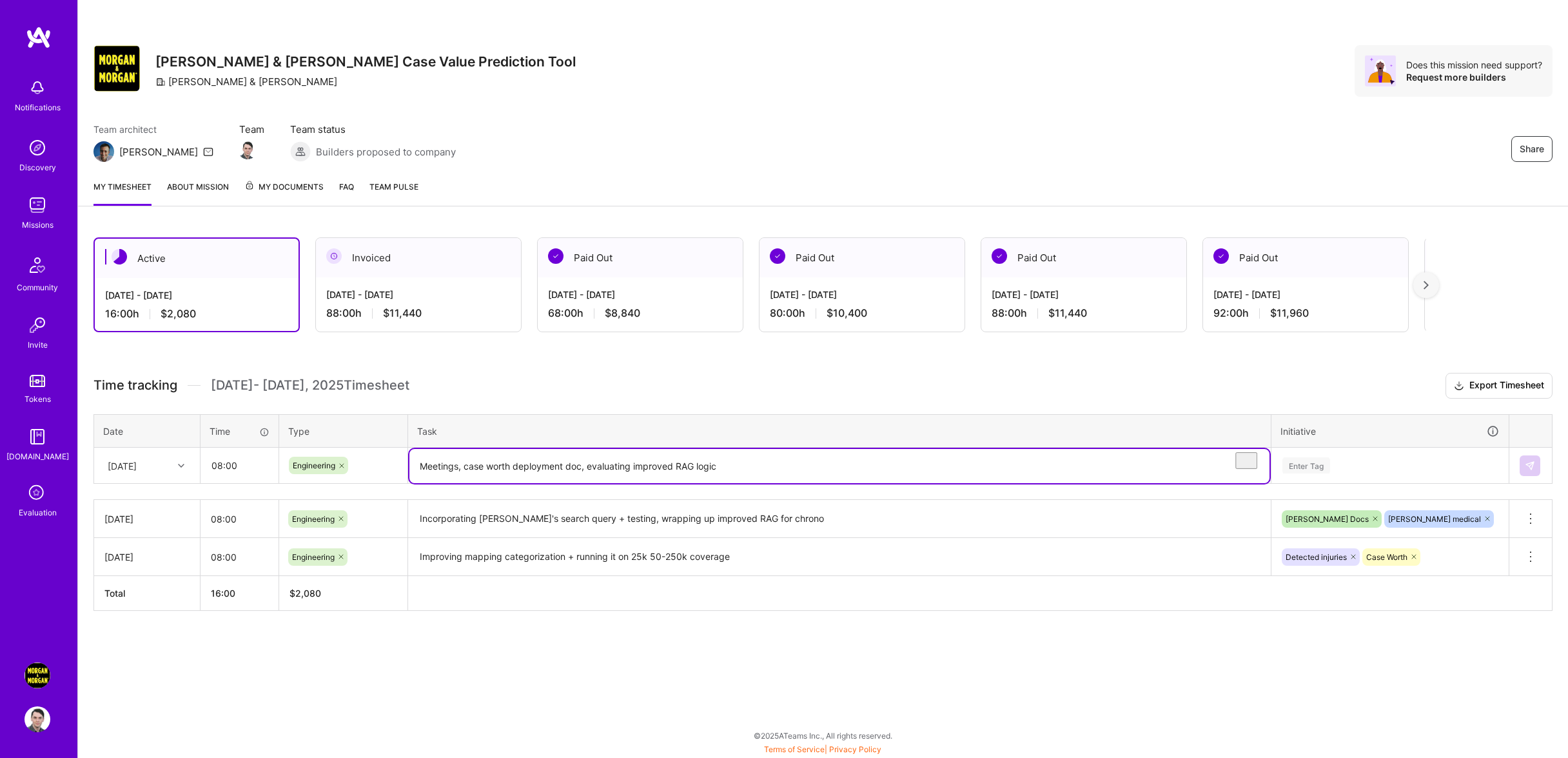
type textarea "Meetings, case worth deployment doc, evaluating improved RAG logic"
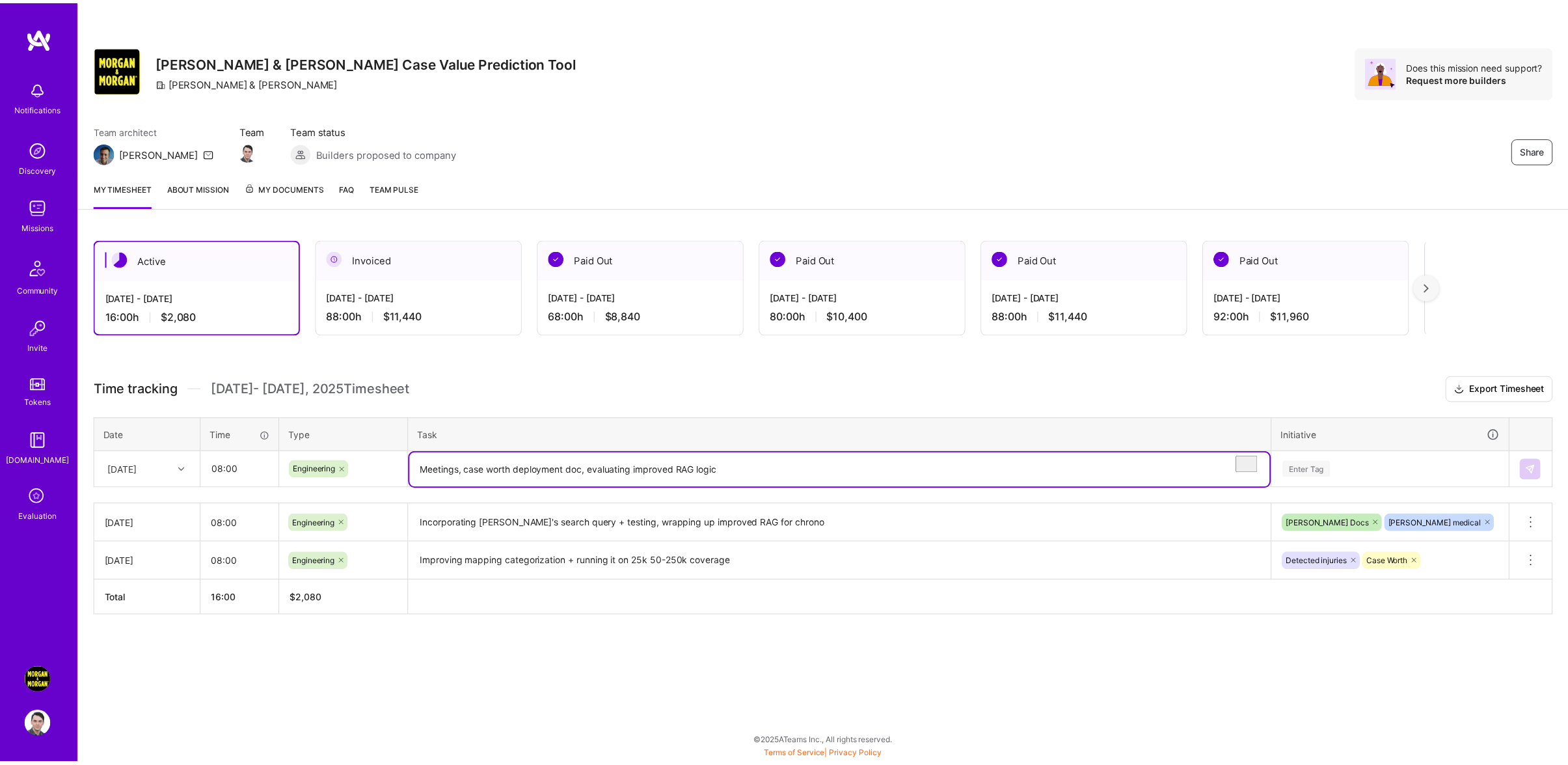
scroll to position [6, 0]
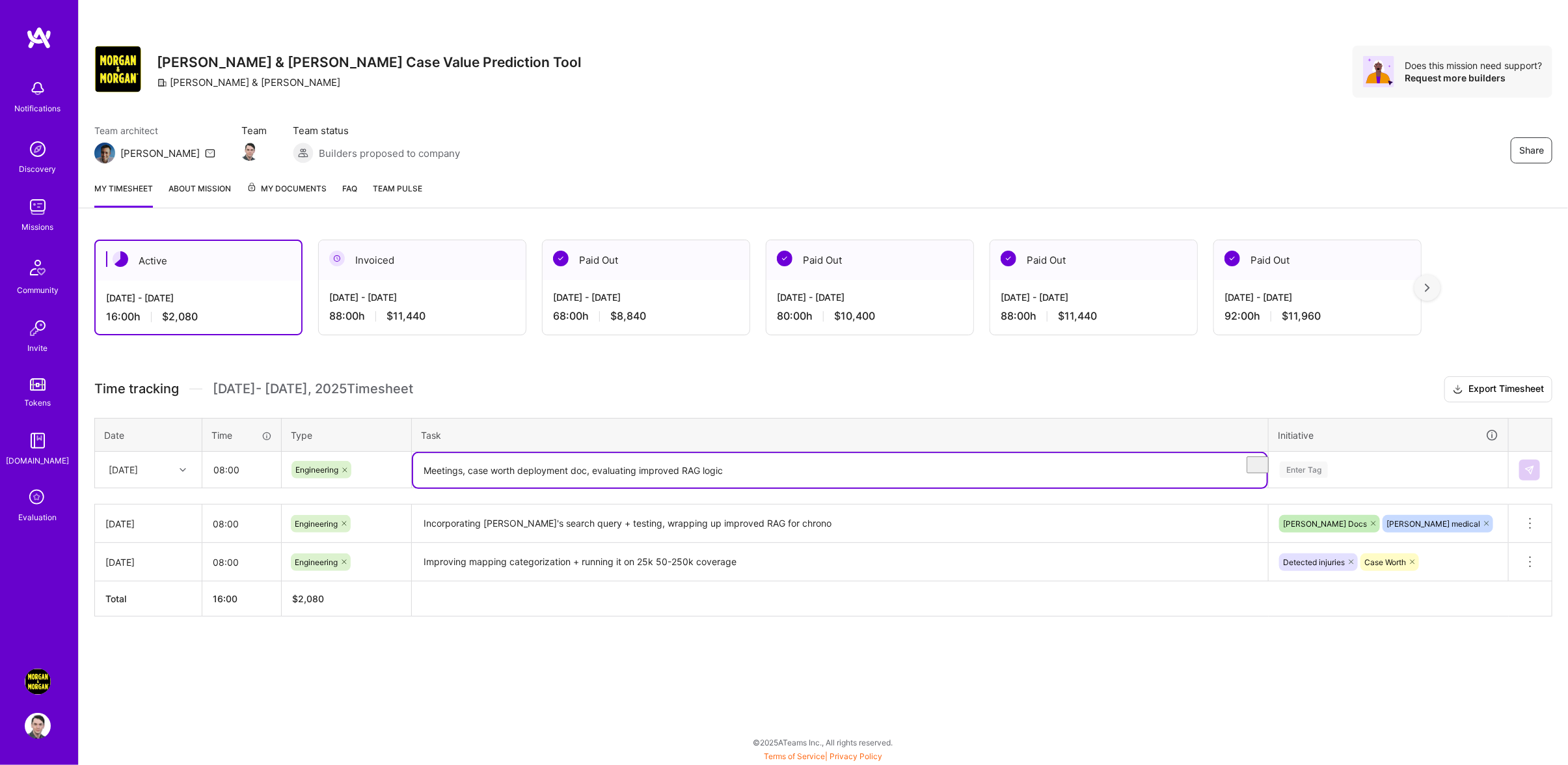
click at [1373, 478] on div "Enter Tag" at bounding box center [1388, 470] width 220 height 16
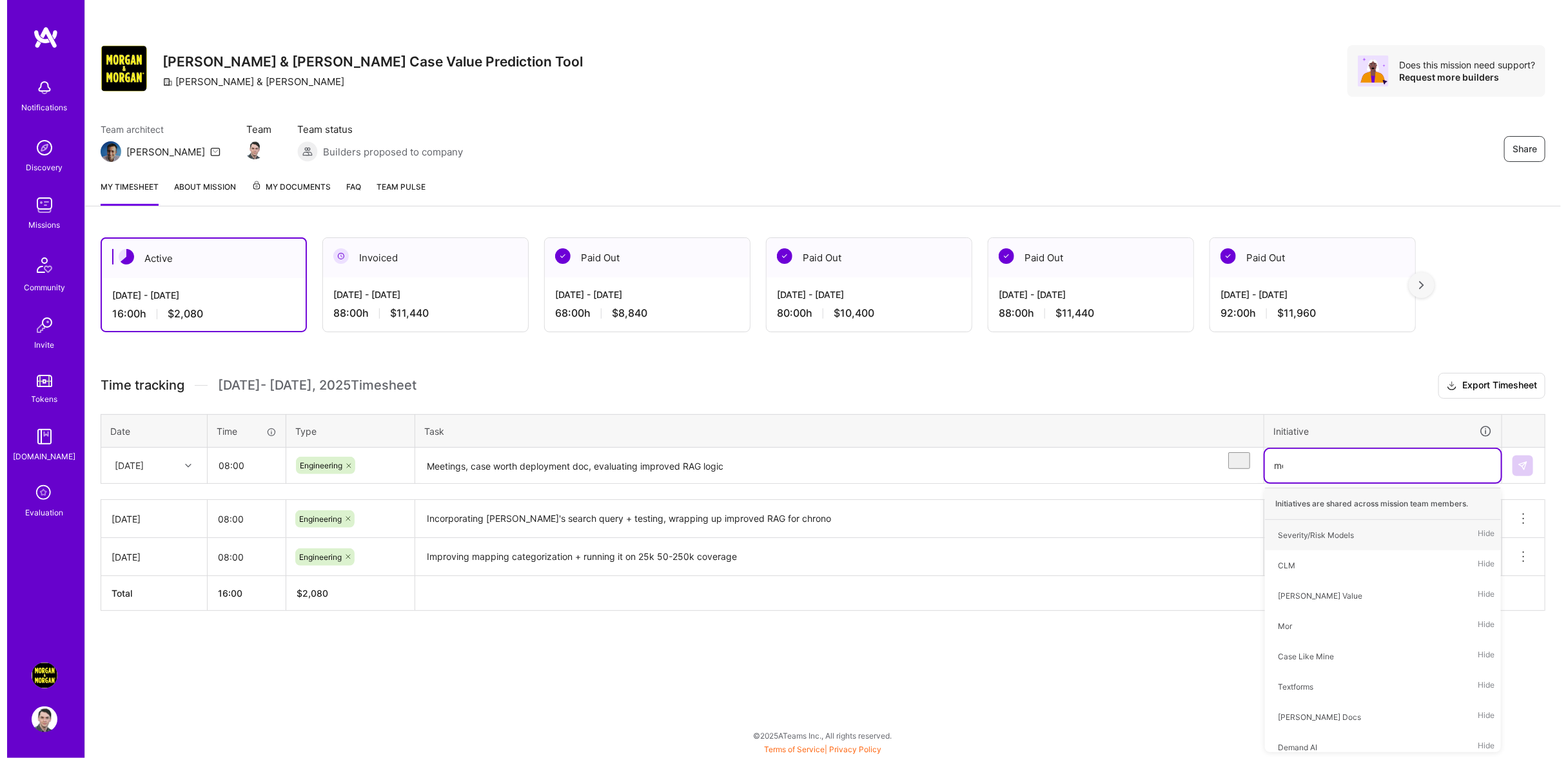
scroll to position [0, 0]
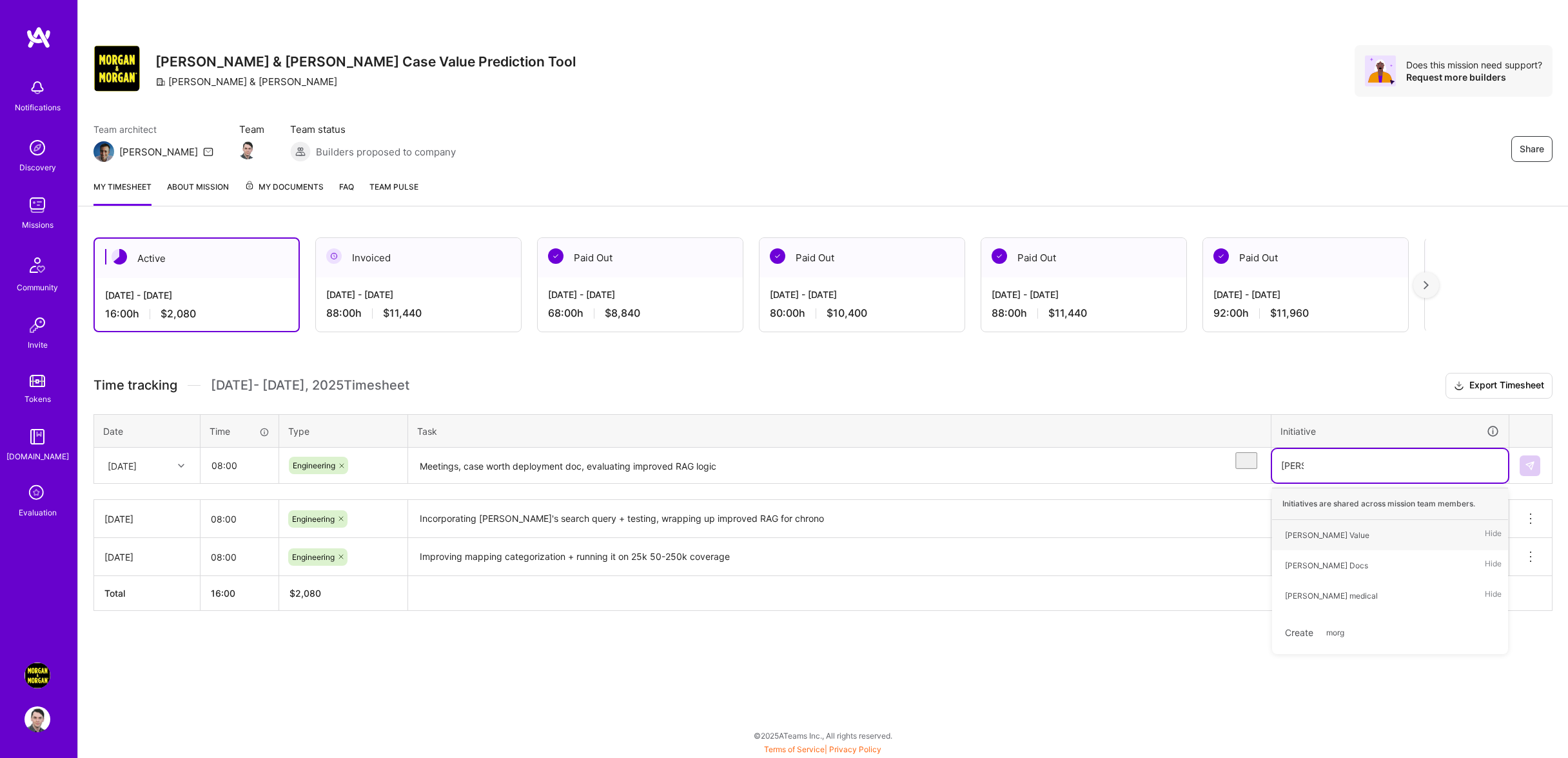
type input "[PERSON_NAME]"
click at [1331, 602] on div "[PERSON_NAME] medical" at bounding box center [1331, 596] width 93 height 14
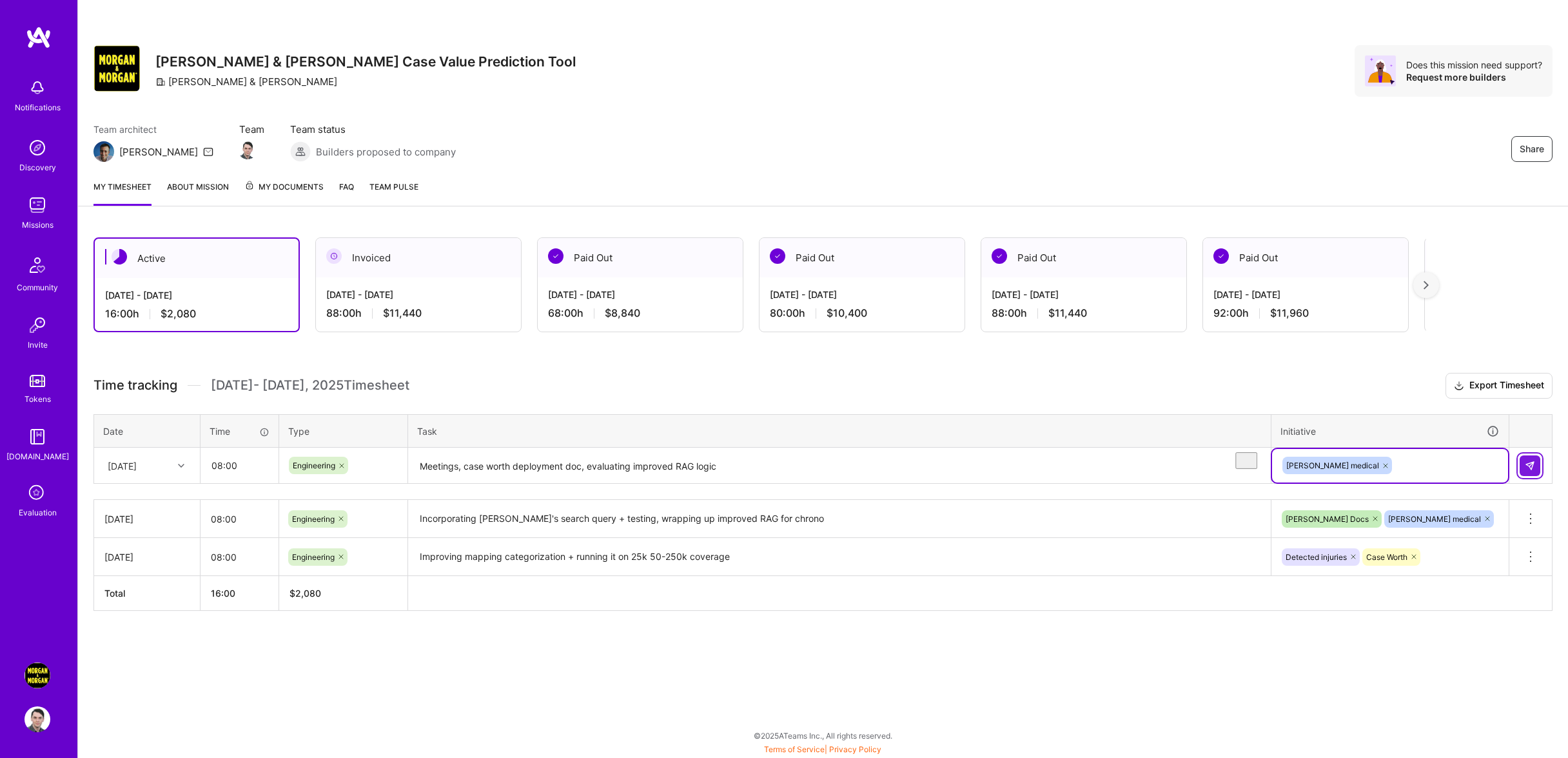
click at [1537, 476] on button at bounding box center [1530, 465] width 20 height 20
